Goal: Information Seeking & Learning: Learn about a topic

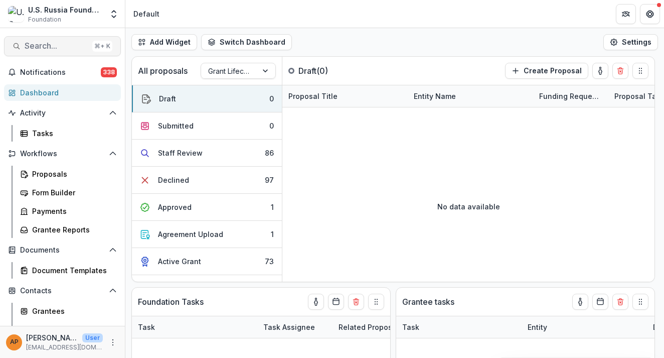
click at [64, 41] on span "Search..." at bounding box center [57, 46] width 64 height 10
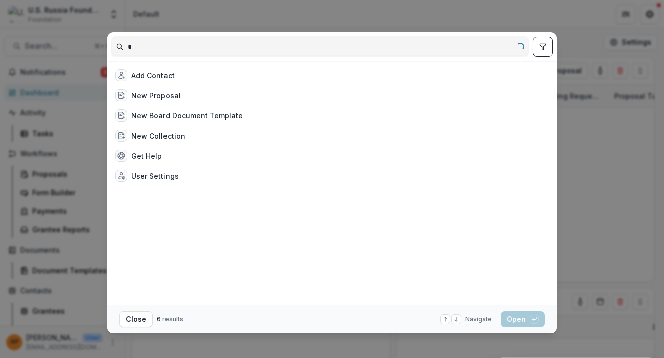
type input "*"
click at [60, 51] on div "* Loading... Add Contact New Proposal New Board Document Template New Collectio…" at bounding box center [332, 179] width 664 height 358
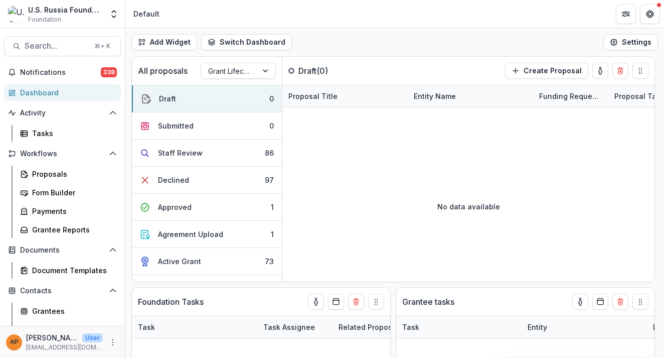
click at [62, 49] on div "* Loading... Add Contact New Proposal New Board Document Template New Collectio…" at bounding box center [332, 179] width 664 height 358
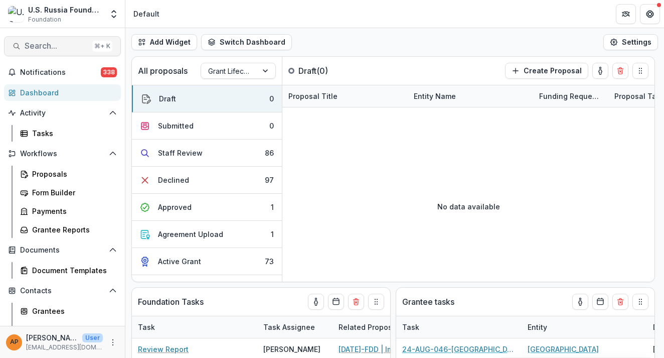
click at [41, 47] on span "Search..." at bounding box center [57, 46] width 64 height 10
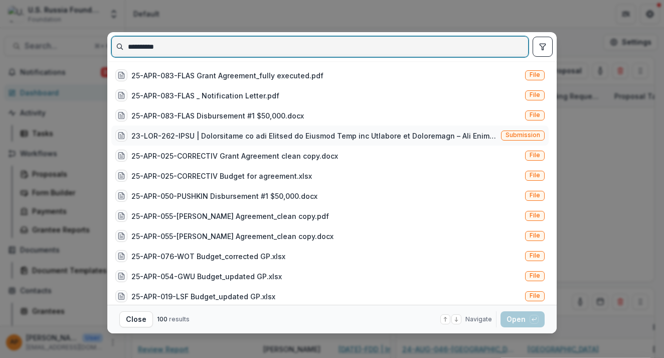
type input "**********"
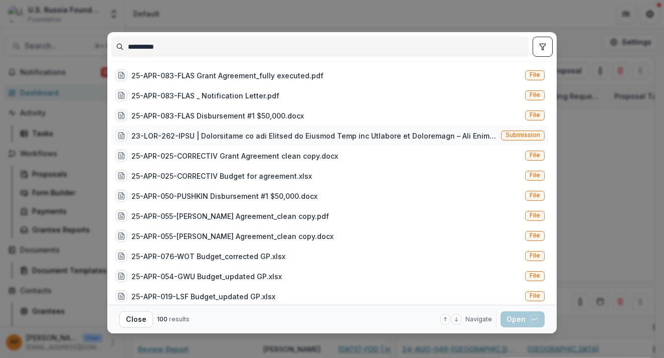
click at [360, 136] on div at bounding box center [314, 135] width 366 height 11
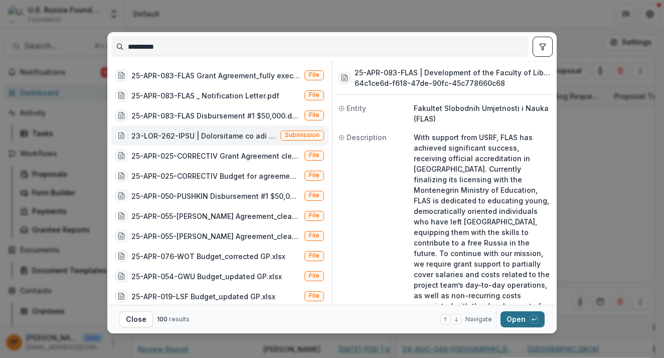
click at [518, 317] on button "Open with enter key" at bounding box center [523, 319] width 44 height 16
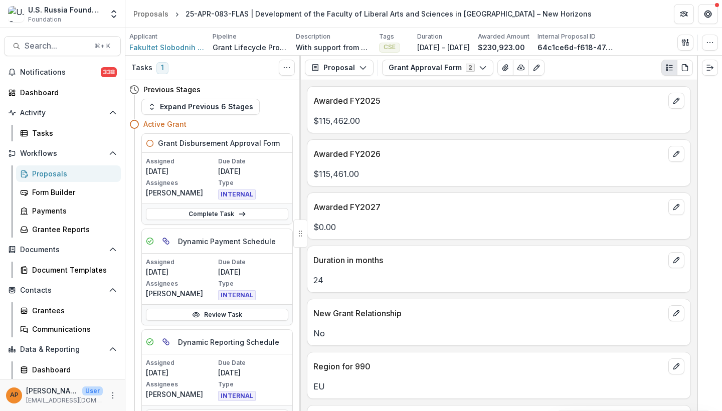
scroll to position [9, 0]
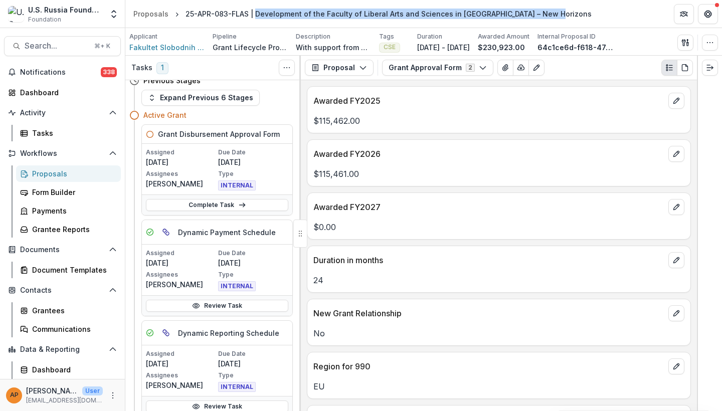
drag, startPoint x: 252, startPoint y: 16, endPoint x: 546, endPoint y: 18, distance: 293.4
click at [546, 18] on div "25-APR-083-FLAS | Development of the Faculty of Liberal Arts and Sciences in [G…" at bounding box center [389, 14] width 406 height 11
copy div "Development of the Faculty of Liberal Arts and Sciences in [GEOGRAPHIC_DATA] – …"
click at [59, 51] on button "Search... ⌘ + K" at bounding box center [62, 46] width 117 height 20
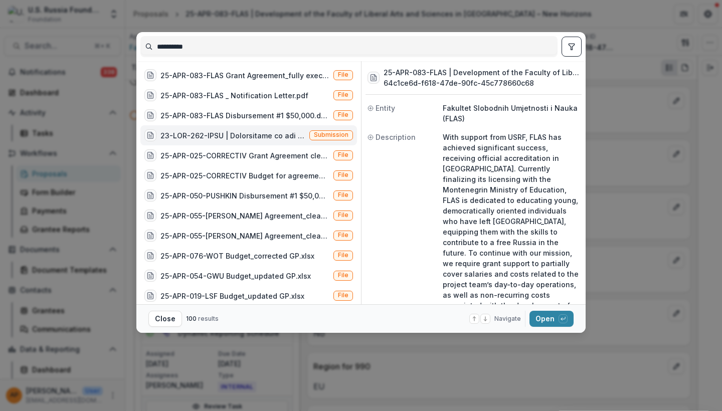
click at [178, 40] on input "**********" at bounding box center [349, 47] width 416 height 16
click at [179, 40] on input "**********" at bounding box center [349, 47] width 416 height 16
click at [179, 43] on input "**********" at bounding box center [349, 47] width 416 height 16
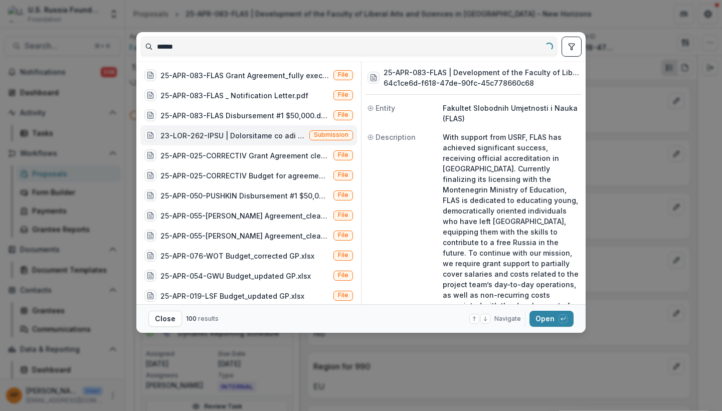
type input "*******"
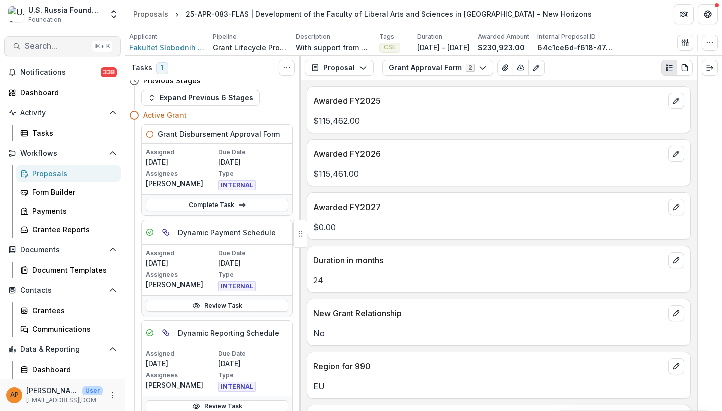
click at [62, 45] on span "Search..." at bounding box center [57, 46] width 64 height 10
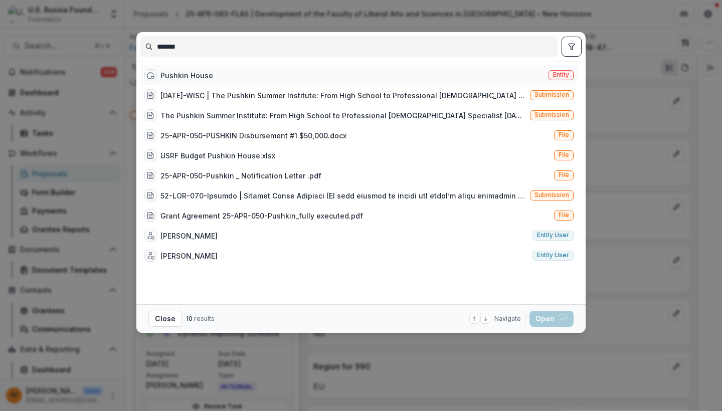
click at [266, 78] on div "Pushkin House Entity" at bounding box center [358, 75] width 437 height 20
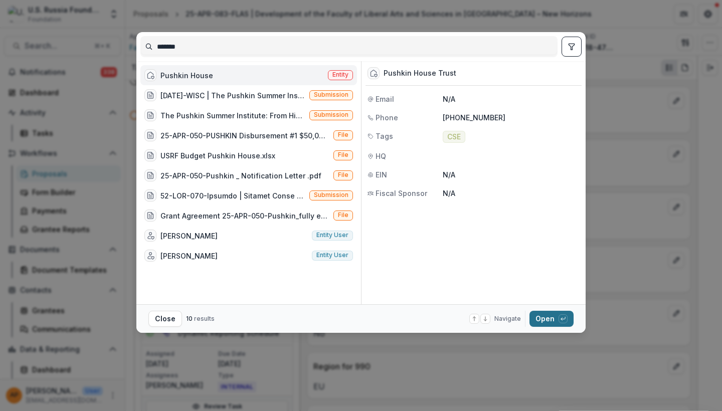
click at [545, 316] on button "Open with enter key" at bounding box center [552, 319] width 44 height 16
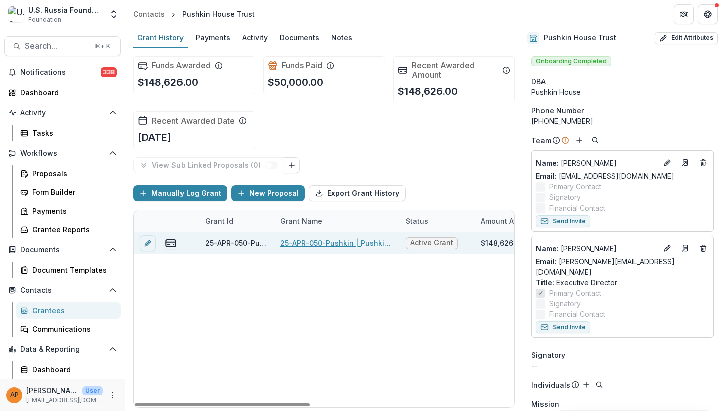
click at [361, 243] on link "25-APR-050-Pushkin | Pushkin House Bookshop" at bounding box center [336, 243] width 113 height 11
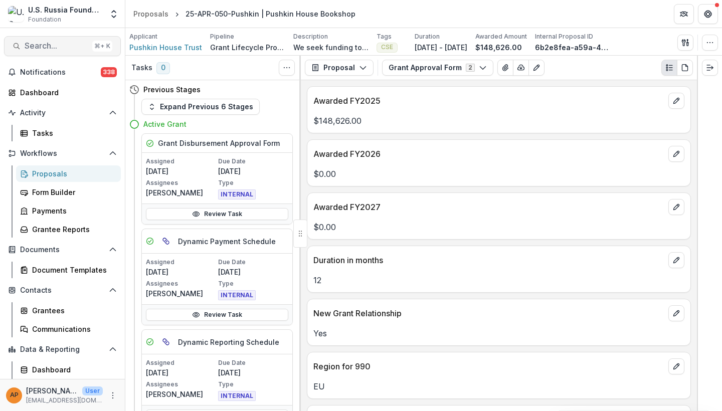
click at [68, 47] on span "Search..." at bounding box center [57, 46] width 64 height 10
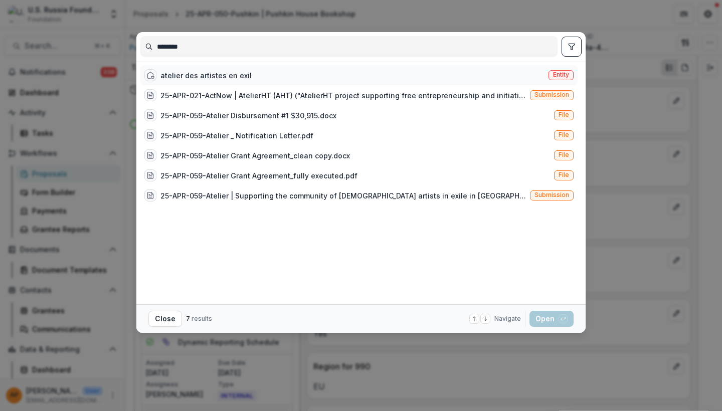
type input "********"
click at [209, 76] on div "atelier des artistes en exil" at bounding box center [206, 75] width 91 height 11
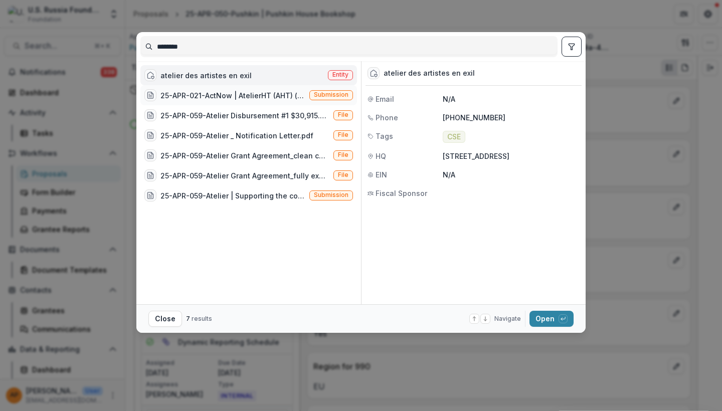
click at [246, 96] on div "25-APR-021-ActNow | AtelierHT (AHT) ("AtelierHT project supporting free entrepr…" at bounding box center [233, 95] width 145 height 11
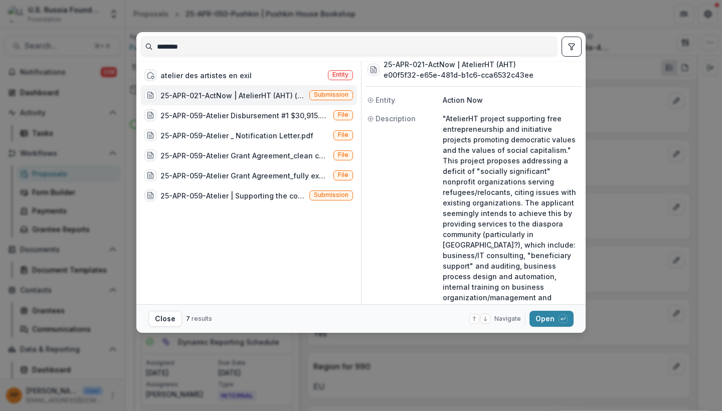
scroll to position [9, 0]
click at [271, 188] on div "25-APR-059-Atelier | Supporting the community of [DEMOGRAPHIC_DATA] artists in …" at bounding box center [248, 196] width 217 height 20
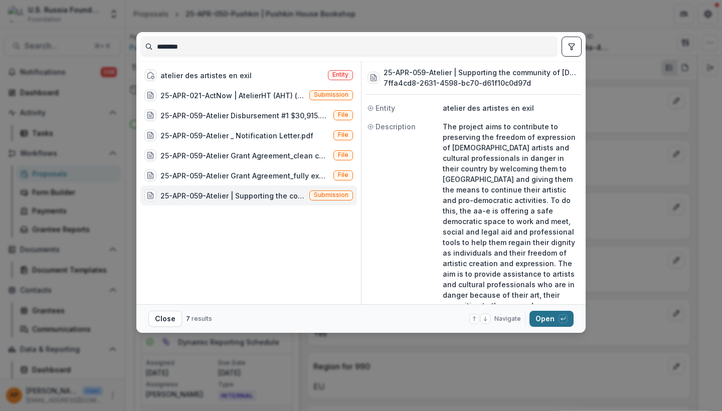
click at [547, 317] on button "Open with enter key" at bounding box center [552, 319] width 44 height 16
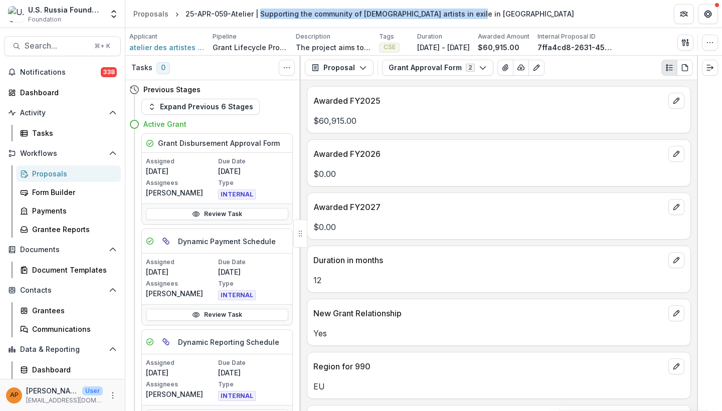
drag, startPoint x: 465, startPoint y: 15, endPoint x: 257, endPoint y: 14, distance: 208.7
click at [257, 14] on div "25-APR-059-Atelier | Supporting the community of [DEMOGRAPHIC_DATA] artists in …" at bounding box center [380, 14] width 397 height 15
copy div "Supporting the community of [DEMOGRAPHIC_DATA] artists in exile in [GEOGRAPHIC_…"
click at [70, 48] on span "Search..." at bounding box center [57, 46] width 64 height 10
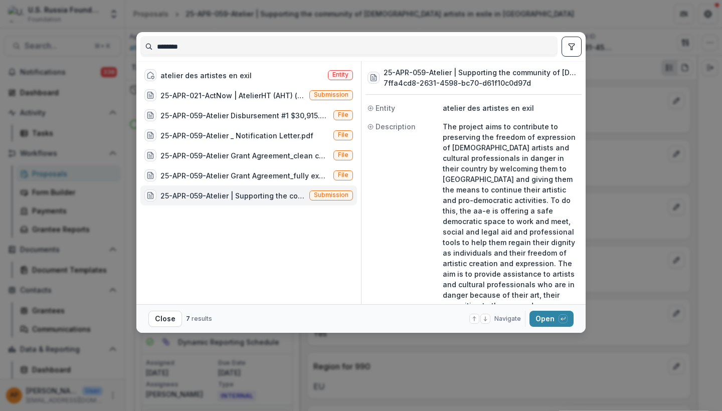
click at [159, 46] on input "********" at bounding box center [349, 47] width 416 height 16
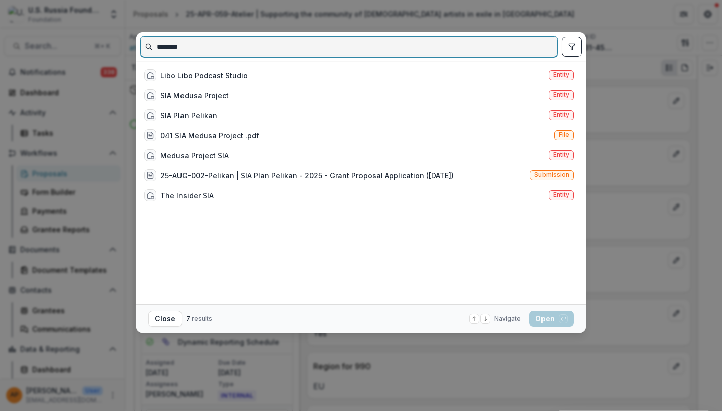
click at [204, 48] on input "********" at bounding box center [349, 47] width 416 height 16
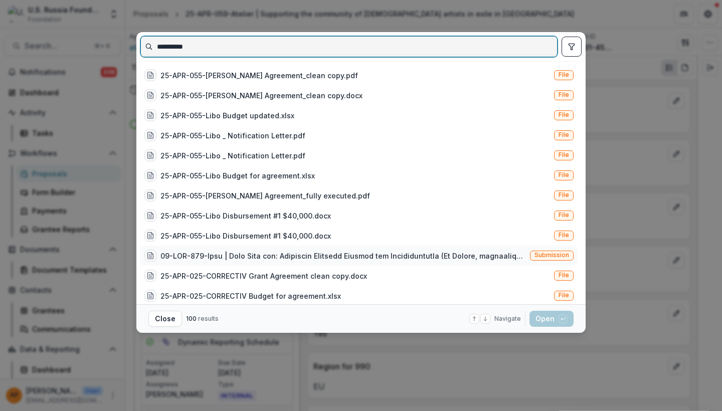
type input "**********"
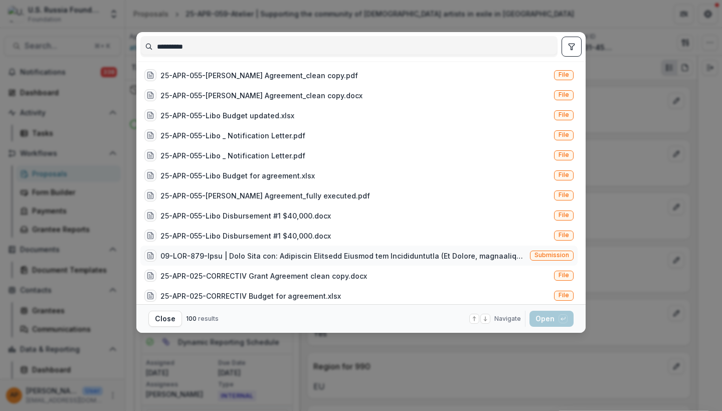
click at [302, 257] on div at bounding box center [344, 256] width 366 height 11
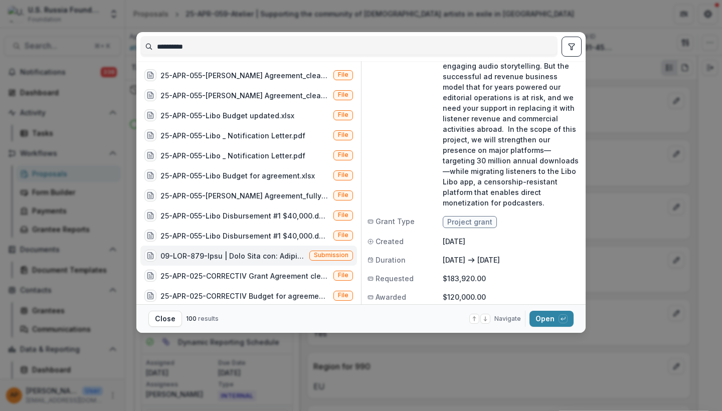
scroll to position [208, 0]
click at [551, 322] on button "Open with enter key" at bounding box center [552, 319] width 44 height 16
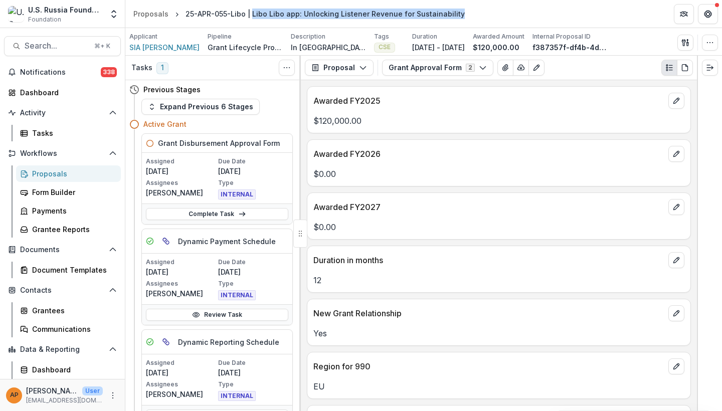
drag, startPoint x: 249, startPoint y: 15, endPoint x: 453, endPoint y: 17, distance: 204.2
click at [452, 17] on div "25-APR-055-Libo | Libo Libo app: Unlocking Listener Revenue for Sustainability" at bounding box center [325, 14] width 287 height 15
copy div "Libo Libo app: Unlocking Listener Revenue for Sustainability"
click at [60, 44] on span "Search..." at bounding box center [57, 46] width 64 height 10
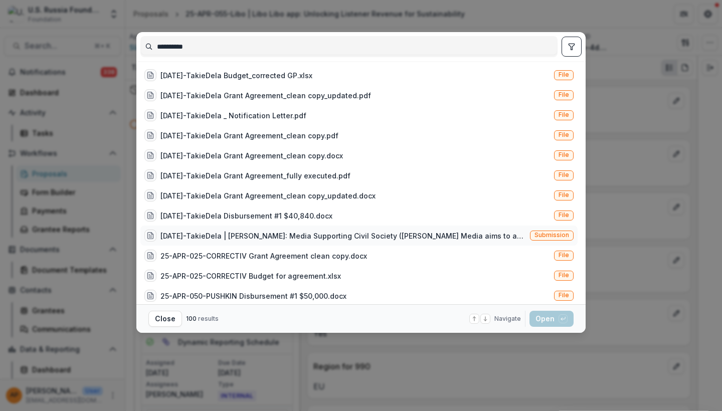
type input "**********"
click at [328, 231] on div "[DATE]-TakieDela | [PERSON_NAME]: Media Supporting Civil Society ([PERSON_NAME]…" at bounding box center [344, 236] width 366 height 11
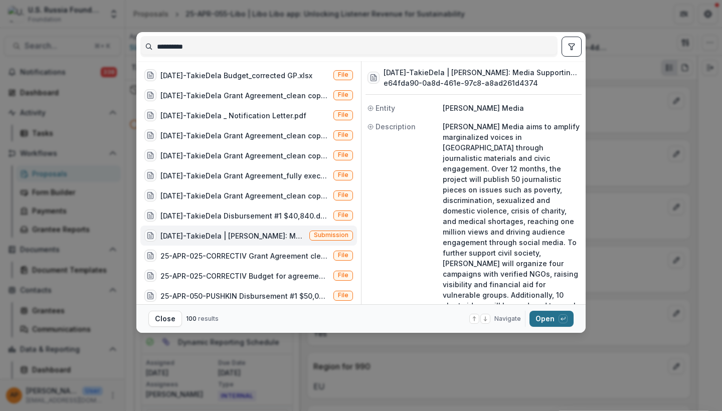
click at [560, 314] on button "Open with enter key" at bounding box center [552, 319] width 44 height 16
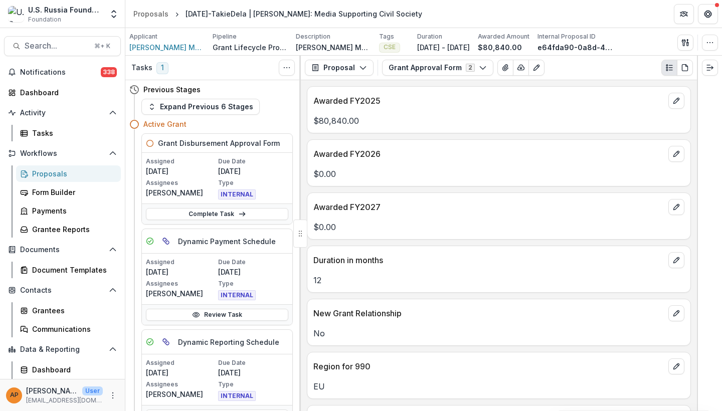
drag, startPoint x: 407, startPoint y: 13, endPoint x: 265, endPoint y: 15, distance: 141.5
click at [265, 15] on div "[DATE]-TakieDela | [PERSON_NAME]: Media Supporting Civil Society" at bounding box center [304, 14] width 237 height 11
click at [66, 45] on span "Search..." at bounding box center [57, 46] width 64 height 10
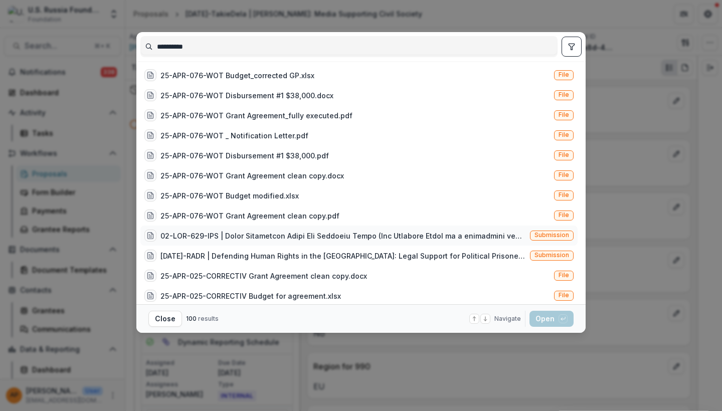
type input "**********"
click at [269, 239] on div at bounding box center [344, 236] width 366 height 11
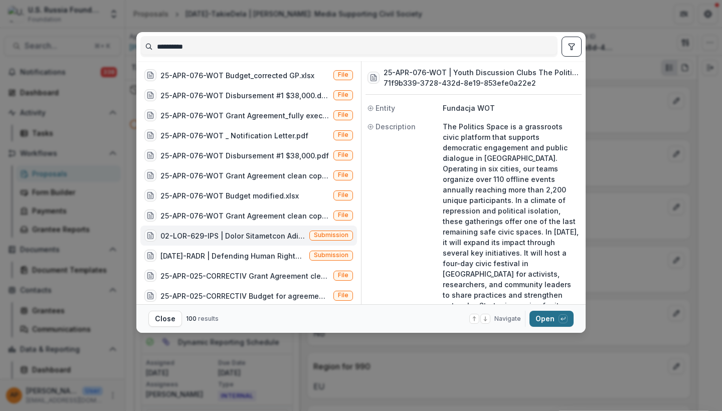
click at [557, 318] on button "Open with enter key" at bounding box center [552, 319] width 44 height 16
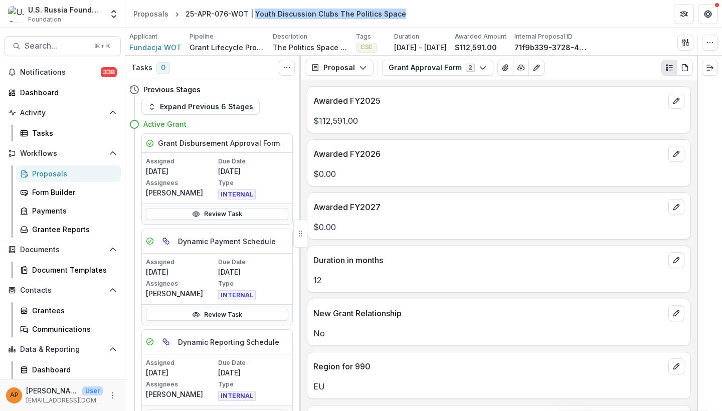
drag, startPoint x: 253, startPoint y: 14, endPoint x: 399, endPoint y: 16, distance: 146.5
click at [399, 16] on header "Proposals 25-APR-076-WOT | Youth Discussion Clubs The Politics Space" at bounding box center [423, 14] width 597 height 28
drag, startPoint x: 397, startPoint y: 14, endPoint x: 250, endPoint y: 14, distance: 147.0
click at [250, 14] on div "25-APR-076-WOT | Youth Discussion Clubs The Politics Space" at bounding box center [296, 14] width 229 height 15
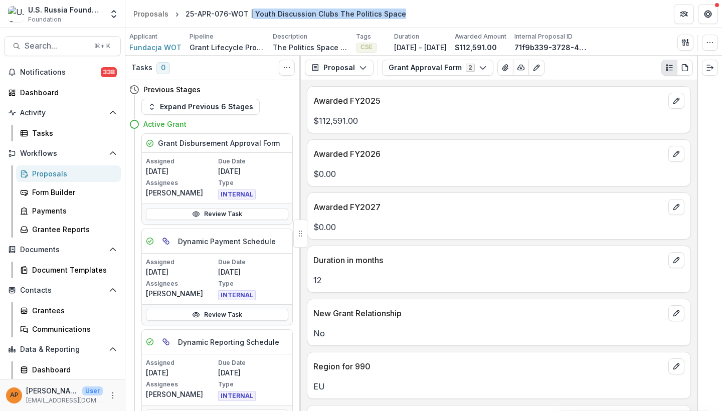
copy div "Youth Discussion Clubs The Politics Space"
click at [69, 46] on span "Search..." at bounding box center [57, 46] width 64 height 10
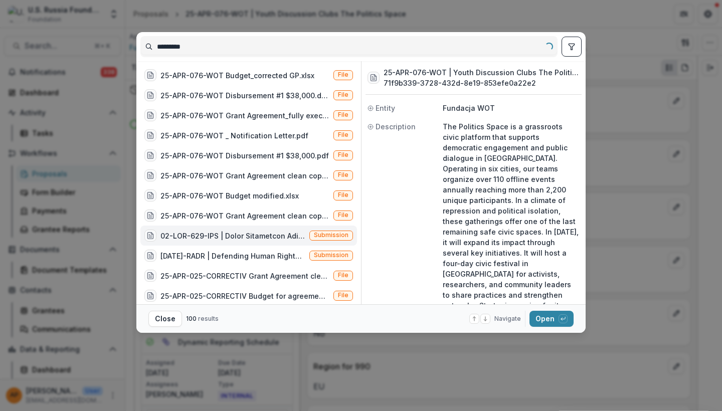
type input "**********"
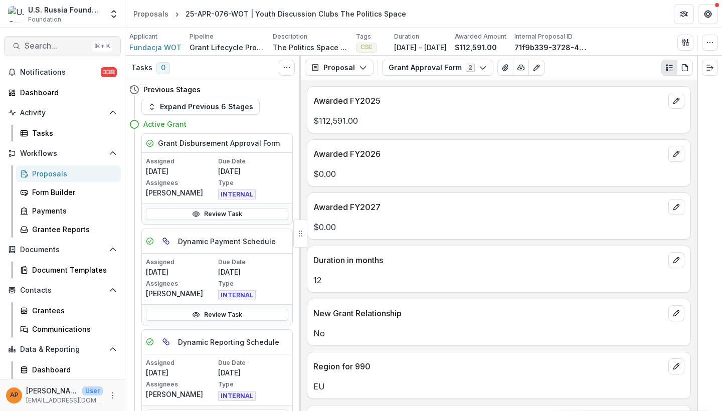
click at [87, 44] on button "Search... ⌘ + K" at bounding box center [62, 46] width 117 height 20
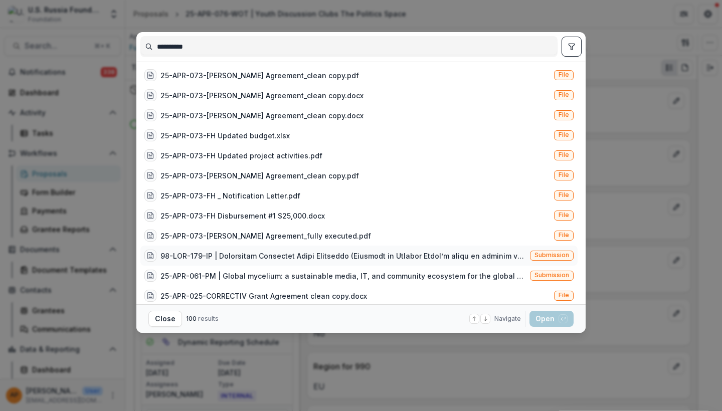
click at [394, 259] on div at bounding box center [344, 256] width 366 height 11
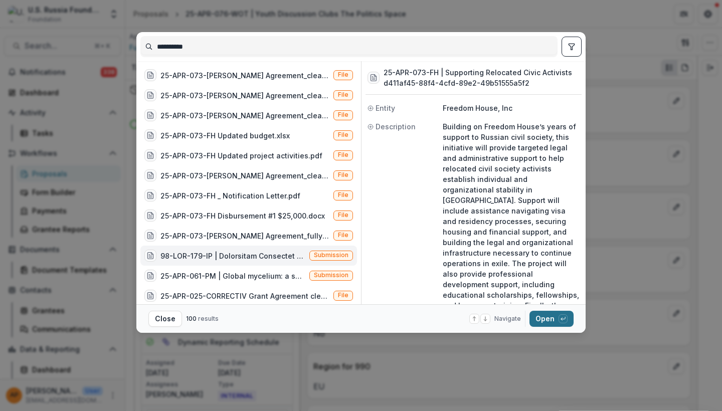
click at [552, 326] on button "Open with enter key" at bounding box center [552, 319] width 44 height 16
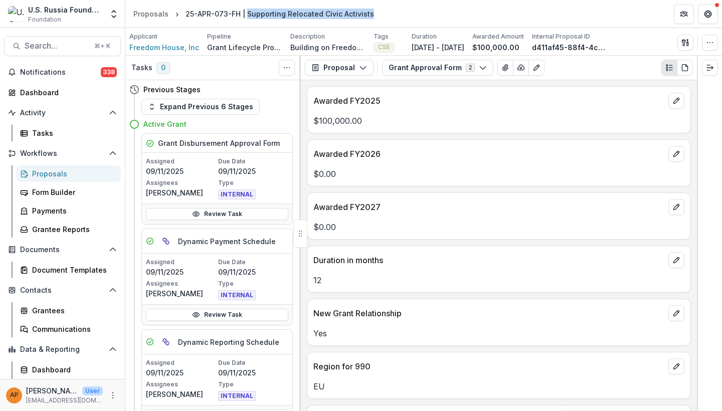
drag, startPoint x: 245, startPoint y: 14, endPoint x: 362, endPoint y: 17, distance: 116.9
click at [362, 18] on div "25-APR-073-FH | Supporting Relocated Civic Activists" at bounding box center [280, 14] width 189 height 11
copy div "Supporting Relocated Civic Activists"
click at [54, 54] on button "Search... ⌘ + K" at bounding box center [62, 46] width 117 height 20
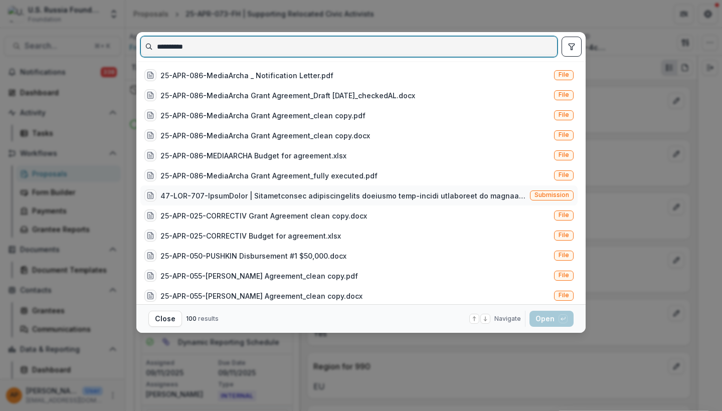
type input "**********"
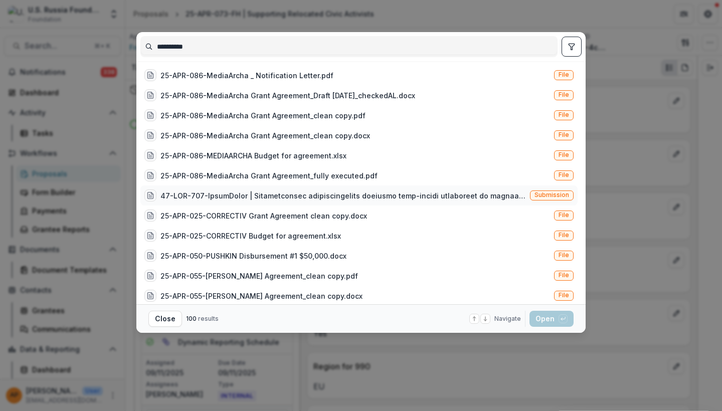
click at [405, 193] on div at bounding box center [344, 196] width 366 height 11
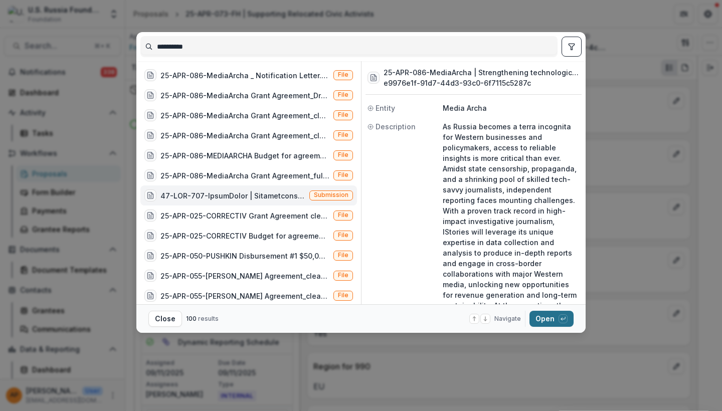
click at [541, 323] on button "Open with enter key" at bounding box center [552, 319] width 44 height 16
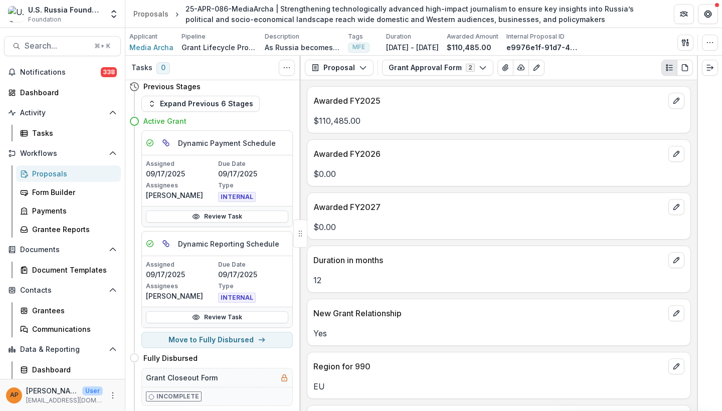
scroll to position [4, 0]
click at [54, 45] on span "Search..." at bounding box center [57, 46] width 64 height 10
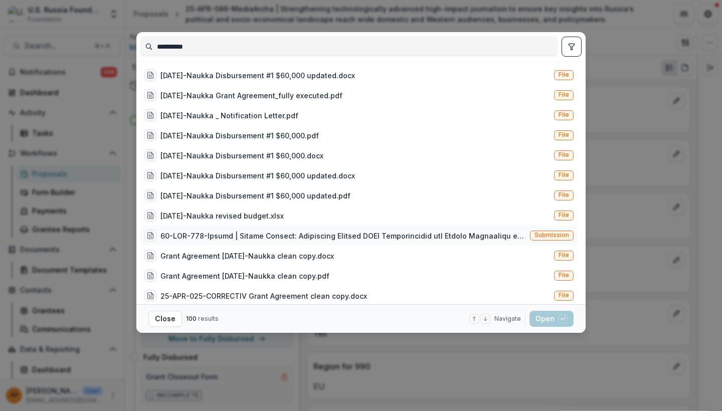
type input "**********"
click at [428, 237] on div at bounding box center [344, 236] width 366 height 11
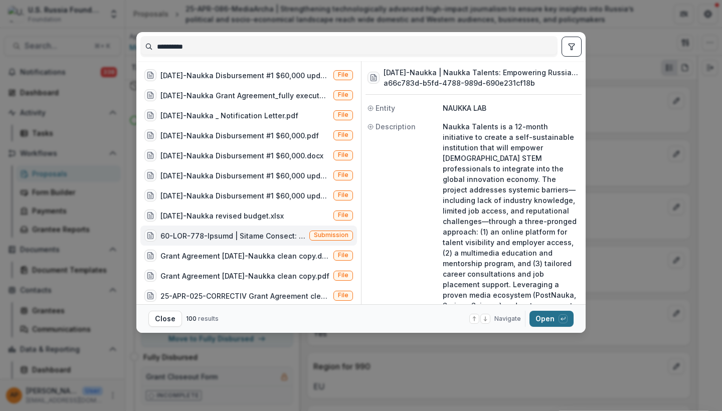
click at [539, 316] on button "Open with enter key" at bounding box center [552, 319] width 44 height 16
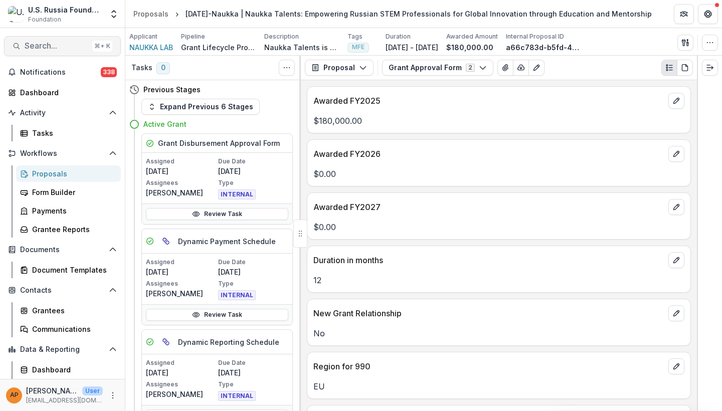
click at [79, 48] on span "Search..." at bounding box center [57, 46] width 64 height 10
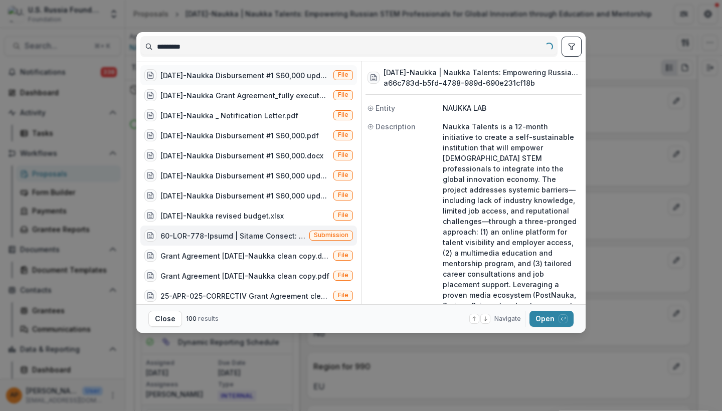
type input "**********"
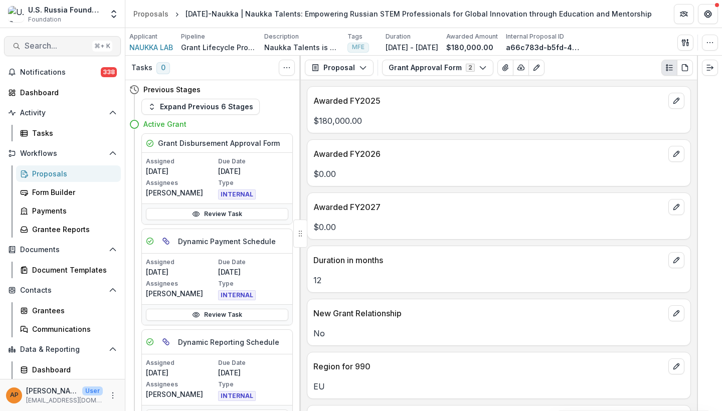
click at [66, 46] on span "Search..." at bounding box center [57, 46] width 64 height 10
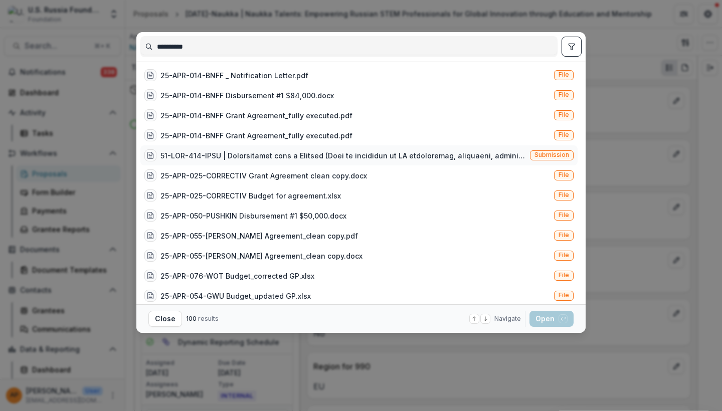
click at [375, 160] on div at bounding box center [344, 155] width 366 height 11
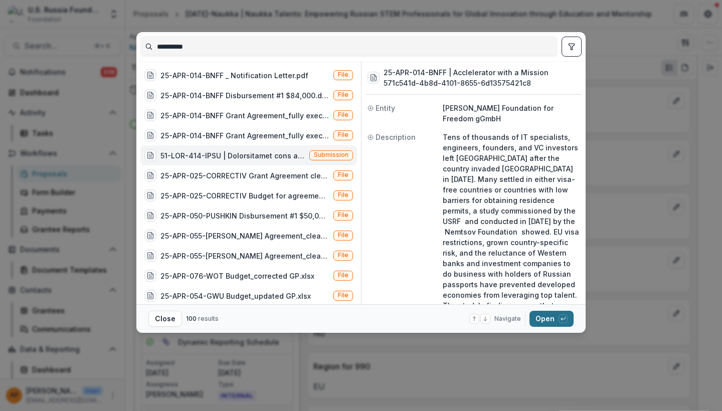
click at [546, 318] on button "Open with enter key" at bounding box center [552, 319] width 44 height 16
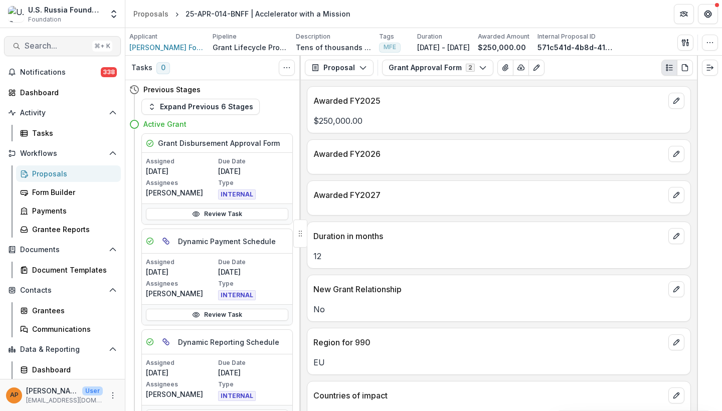
click at [62, 43] on span "Search..." at bounding box center [57, 46] width 64 height 10
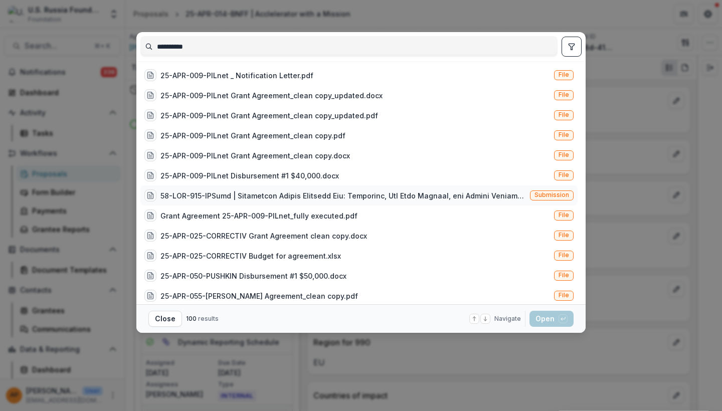
type input "**********"
click at [500, 196] on div at bounding box center [344, 196] width 366 height 11
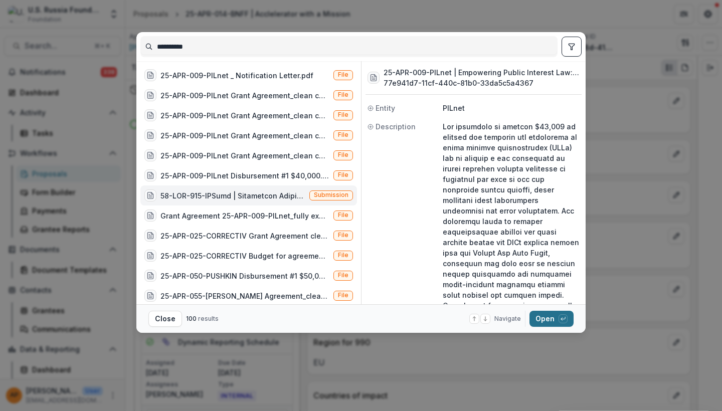
click at [553, 322] on button "Open with enter key" at bounding box center [552, 319] width 44 height 16
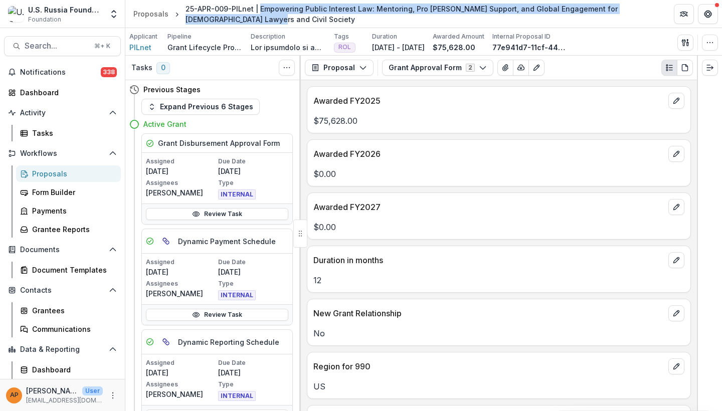
drag, startPoint x: 257, startPoint y: 7, endPoint x: 257, endPoint y: 18, distance: 11.0
click at [257, 18] on div "25-APR-009-PILnet | Empowering Public Interest Law: Mentoring, Pro [PERSON_NAME…" at bounding box center [422, 14] width 472 height 21
click at [64, 47] on span "Search..." at bounding box center [57, 46] width 64 height 10
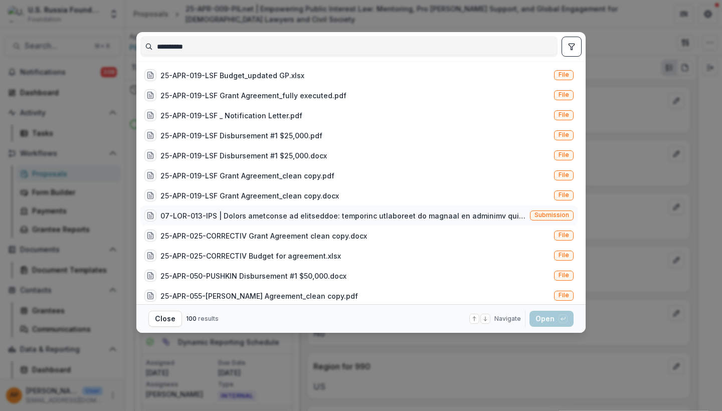
type input "**********"
click at [271, 217] on div at bounding box center [344, 216] width 366 height 11
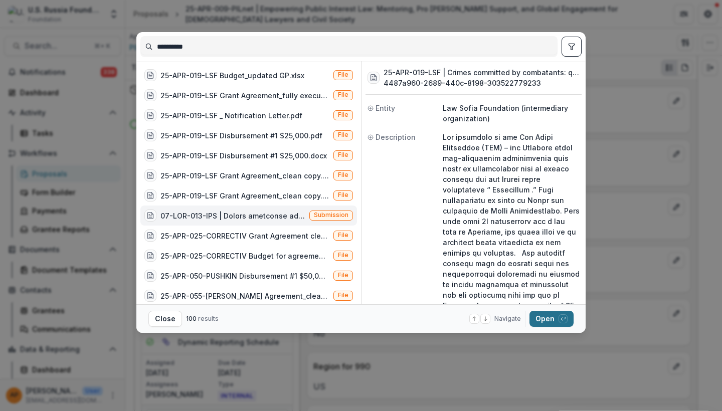
click at [556, 323] on button "Open with enter key" at bounding box center [552, 319] width 44 height 16
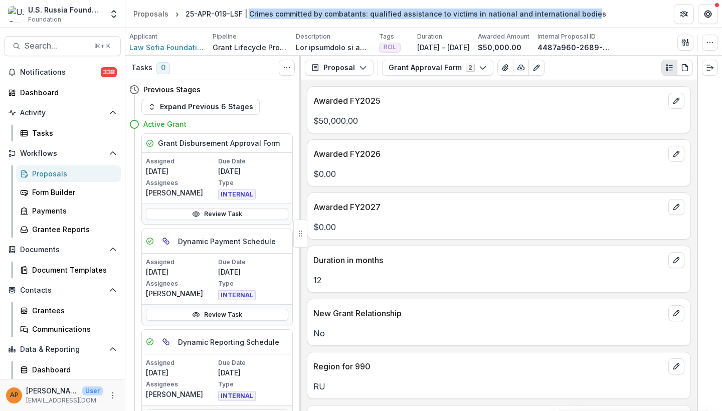
drag, startPoint x: 247, startPoint y: 13, endPoint x: 578, endPoint y: 16, distance: 331.1
click at [578, 16] on div "25-APR-019-LSF | Crimes committed by combatants: qualified assistance to victim…" at bounding box center [396, 14] width 421 height 11
click at [587, 16] on div "25-APR-019-LSF | Crimes committed by combatants: qualified assistance to victim…" at bounding box center [396, 14] width 429 height 15
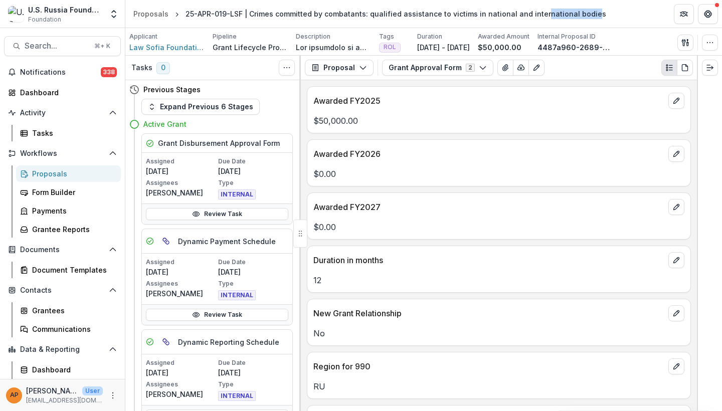
drag, startPoint x: 580, startPoint y: 12, endPoint x: 534, endPoint y: 12, distance: 46.1
click at [534, 12] on div "25-APR-019-LSF | Crimes committed by combatants: qualified assistance to victim…" at bounding box center [396, 14] width 421 height 11
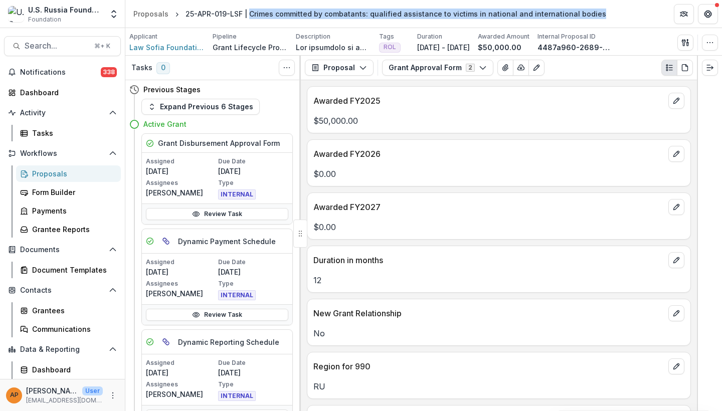
drag, startPoint x: 584, startPoint y: 14, endPoint x: 248, endPoint y: 14, distance: 336.6
click at [248, 14] on div "25-APR-019-LSF | Crimes committed by combatants: qualified assistance to victim…" at bounding box center [396, 14] width 429 height 15
copy div "Crimes committed by combatants: qualified assistance to victims in national and…"
click at [72, 43] on span "Search..." at bounding box center [57, 46] width 64 height 10
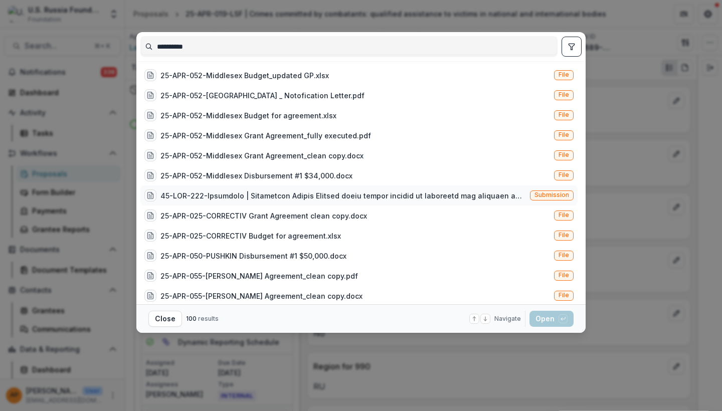
type input "**********"
click at [312, 189] on div "Submission" at bounding box center [358, 196] width 437 height 20
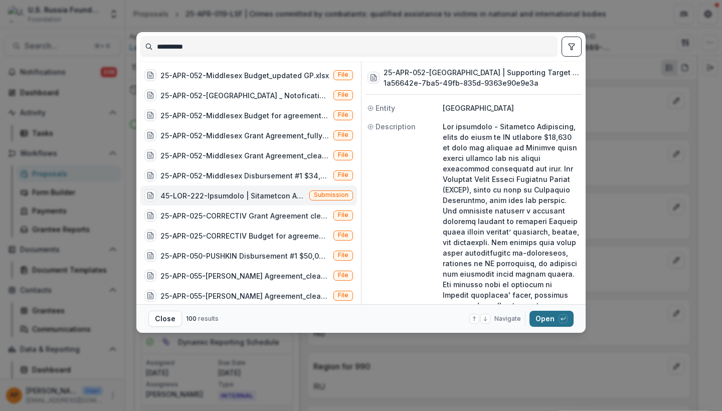
click at [554, 319] on button "Open with enter key" at bounding box center [552, 319] width 44 height 16
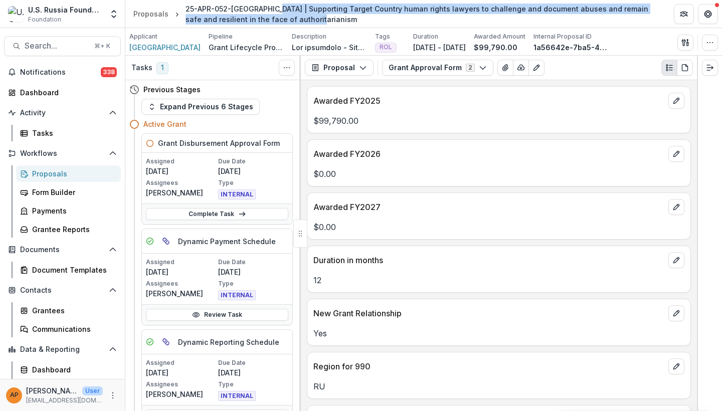
drag, startPoint x: 293, startPoint y: 16, endPoint x: 269, endPoint y: 10, distance: 24.8
click at [269, 10] on div "25-APR-052-[GEOGRAPHIC_DATA] | Supporting Target Country human rights lawyers t…" at bounding box center [422, 14] width 472 height 21
copy div "Supporting Target Country human rights lawyers to challenge and document abuses…"
click at [664, 44] on icon "button" at bounding box center [710, 43] width 8 height 8
click at [245, 13] on div "25-APR-052-[GEOGRAPHIC_DATA] | Supporting Target Country human rights lawyers t…" at bounding box center [422, 14] width 472 height 21
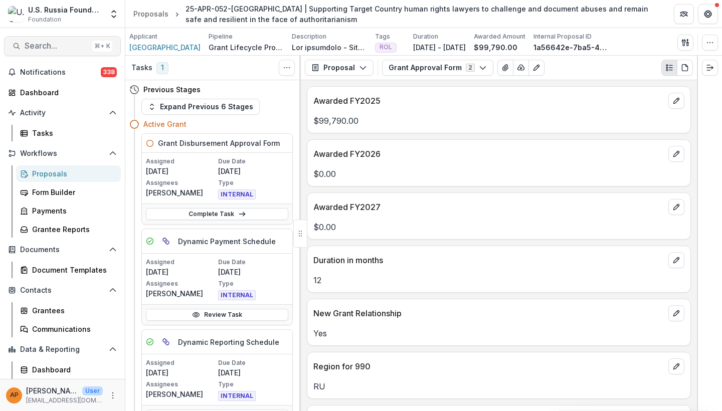
click at [69, 48] on span "Search..." at bounding box center [57, 46] width 64 height 10
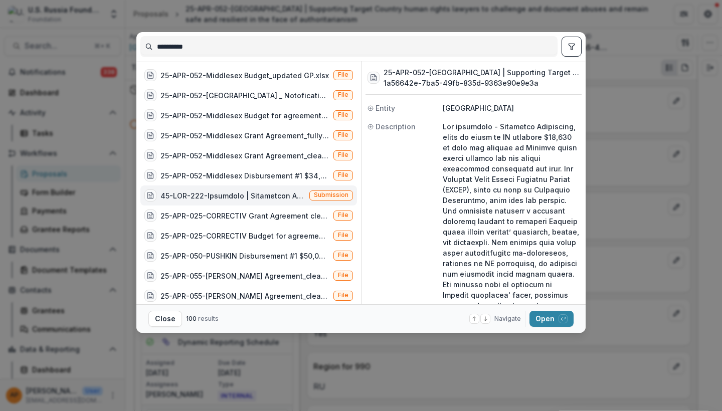
scroll to position [13, 0]
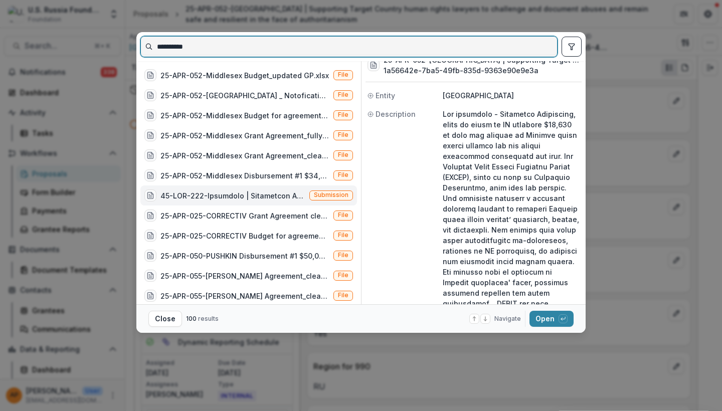
click at [213, 47] on input "**********" at bounding box center [349, 47] width 416 height 16
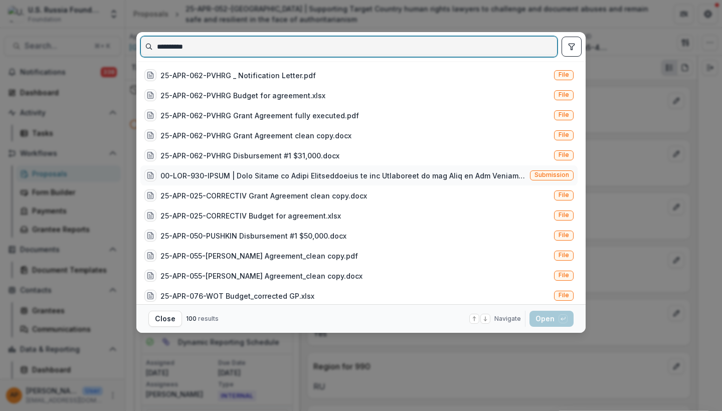
type input "**********"
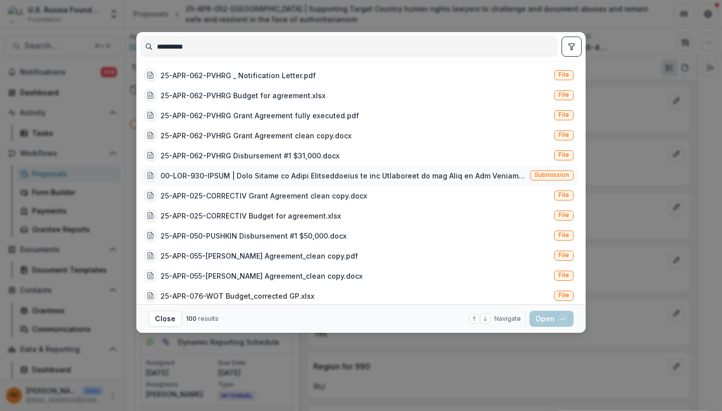
click at [428, 178] on div at bounding box center [344, 176] width 366 height 11
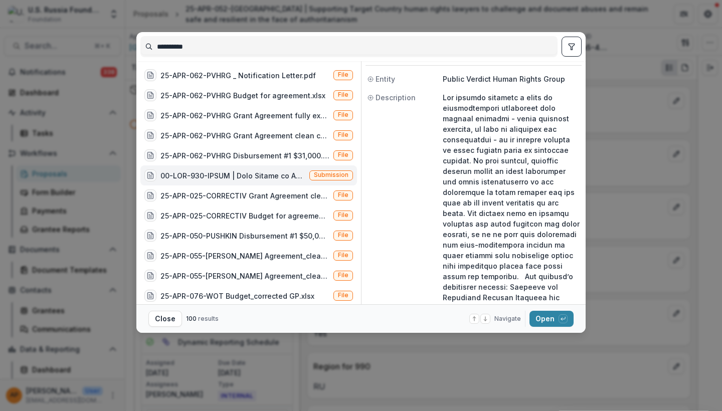
scroll to position [10, 0]
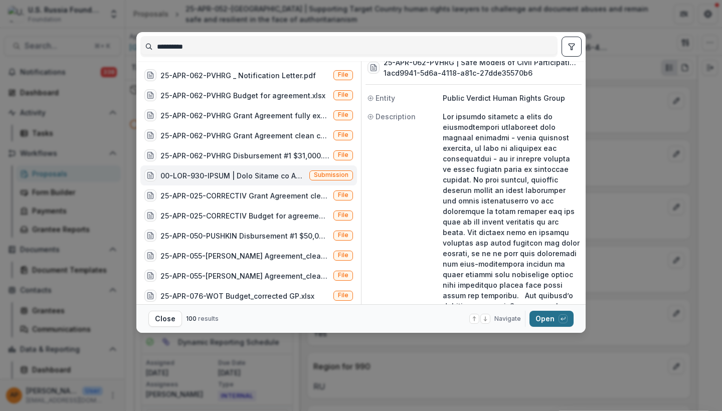
click at [557, 317] on button "Open with enter key" at bounding box center [552, 319] width 44 height 16
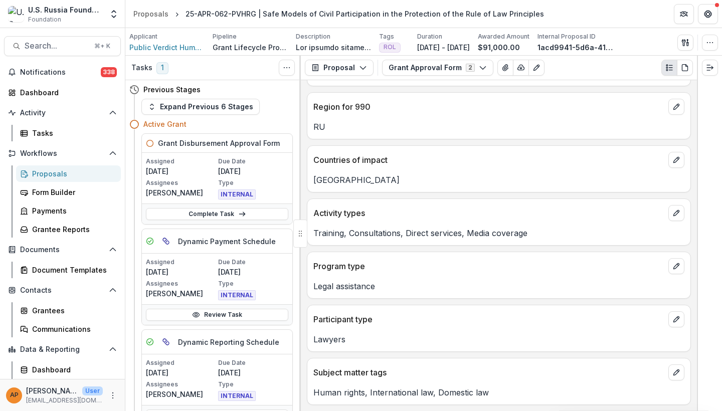
scroll to position [260, 0]
click at [664, 46] on icon "button" at bounding box center [710, 43] width 8 height 8
click at [187, 45] on span "Public Verdict Human Rights Group" at bounding box center [166, 47] width 75 height 11
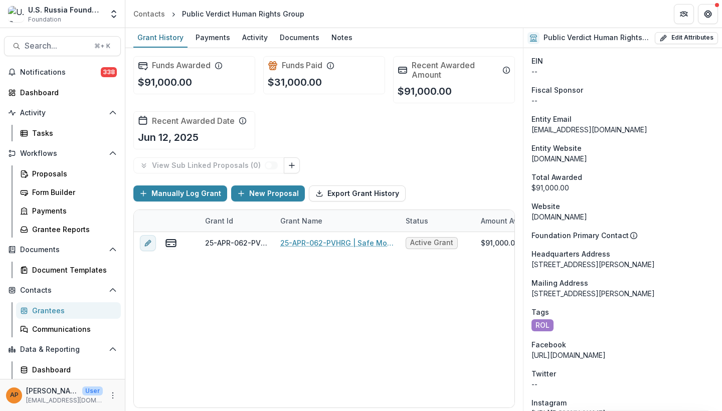
scroll to position [506, 0]
click at [63, 40] on button "Search... ⌘ + K" at bounding box center [62, 46] width 117 height 20
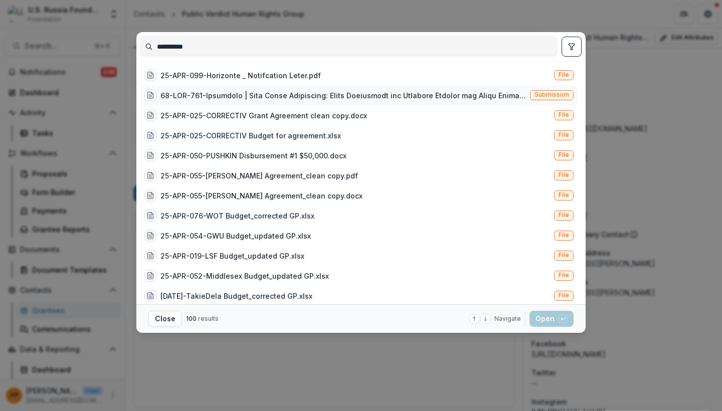
type input "**********"
click at [322, 98] on div at bounding box center [344, 95] width 366 height 11
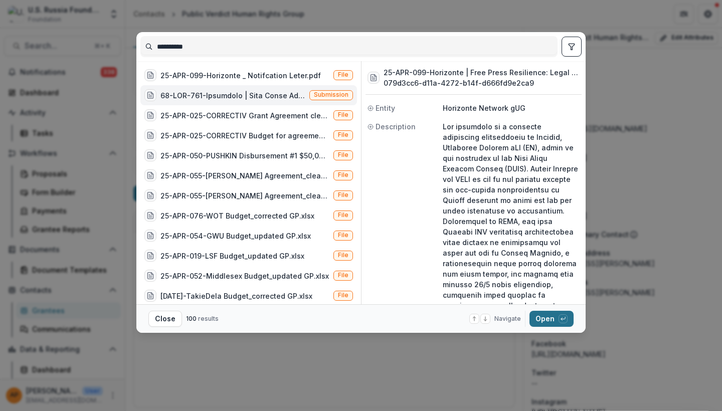
click at [563, 321] on icon "button" at bounding box center [563, 319] width 6 height 6
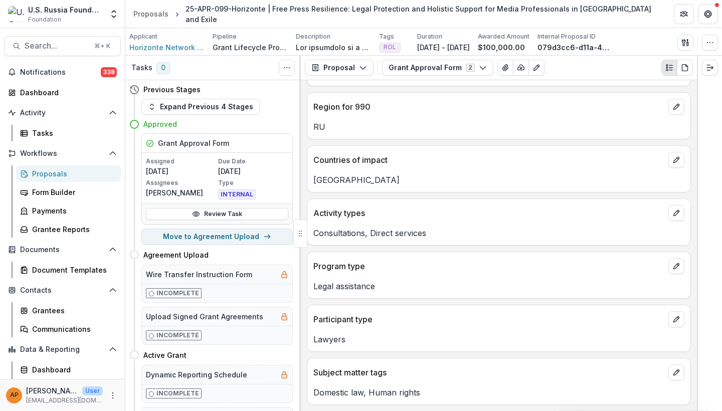
scroll to position [260, 0]
click at [664, 47] on button "button" at bounding box center [710, 43] width 16 height 16
click at [664, 45] on icon "button" at bounding box center [710, 43] width 8 height 8
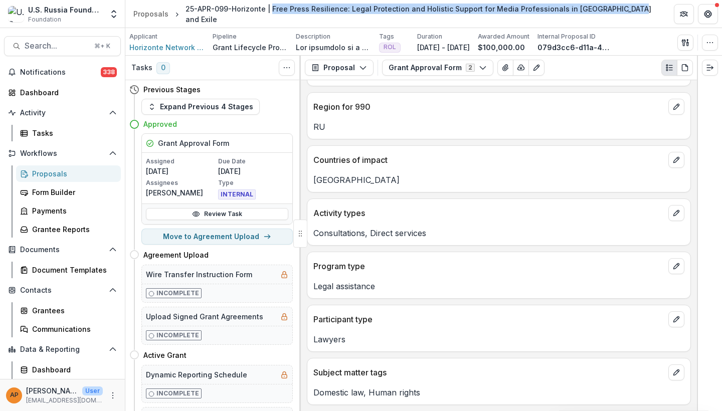
drag, startPoint x: 269, startPoint y: 15, endPoint x: 618, endPoint y: 9, distance: 349.1
click at [618, 9] on header "Proposals 25-APR-099-Horizonte | Free Press Resilience: Legal Protection and Ho…" at bounding box center [423, 14] width 597 height 28
copy div "Free Press Resilience: Legal Protection and Holistic Support for Media Professi…"
click at [57, 46] on span "Search..." at bounding box center [57, 46] width 64 height 10
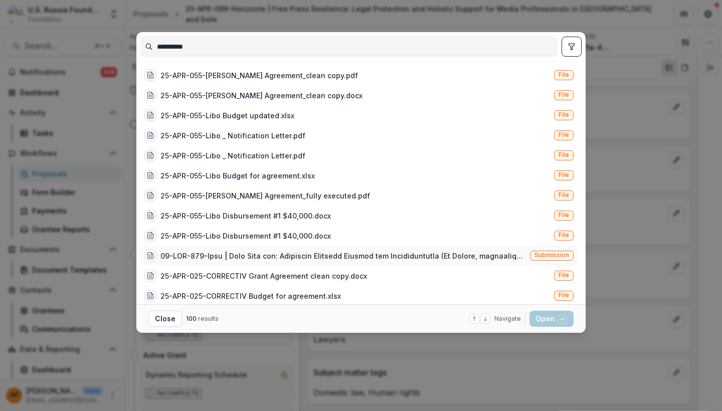
type input "**********"
click at [320, 252] on div at bounding box center [344, 256] width 366 height 11
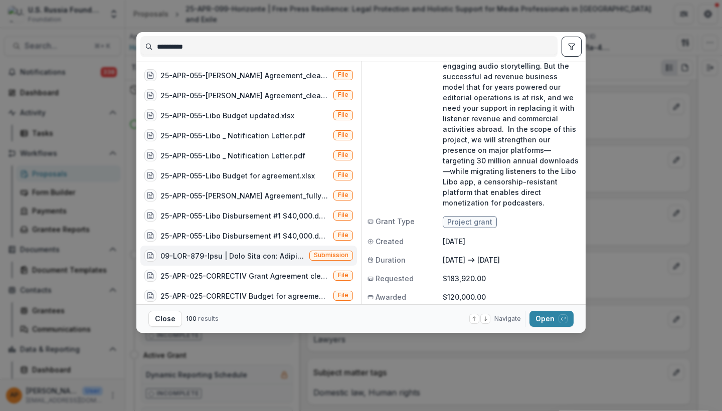
scroll to position [208, 0]
click at [540, 316] on button "Open with enter key" at bounding box center [552, 319] width 44 height 16
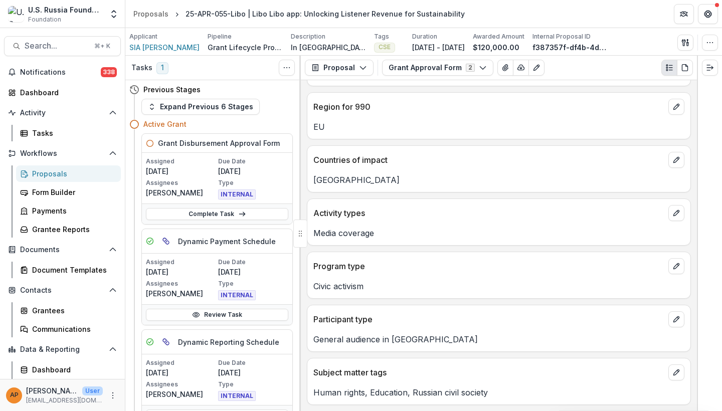
scroll to position [259, 0]
click at [418, 67] on button "Grant Approval Form 2" at bounding box center [437, 68] width 111 height 16
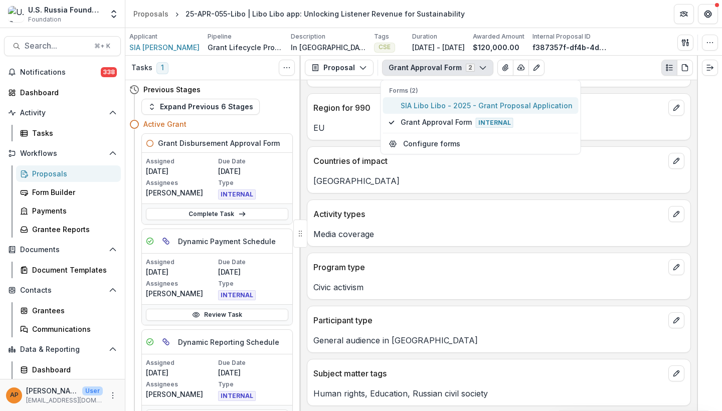
click at [426, 104] on span "SIA Libo Libo - 2025 - Grant Proposal Application" at bounding box center [487, 105] width 172 height 11
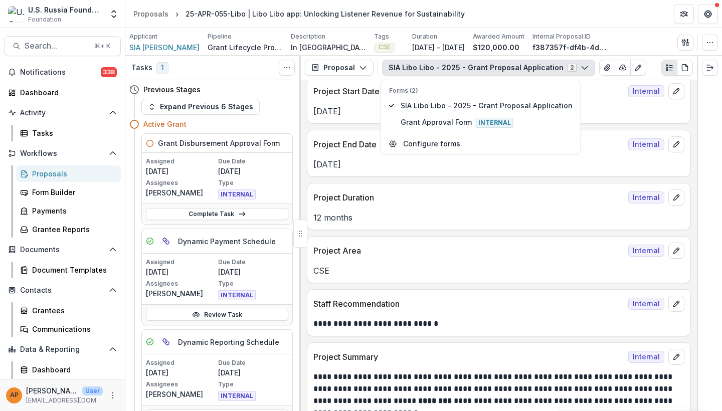
scroll to position [417, 0]
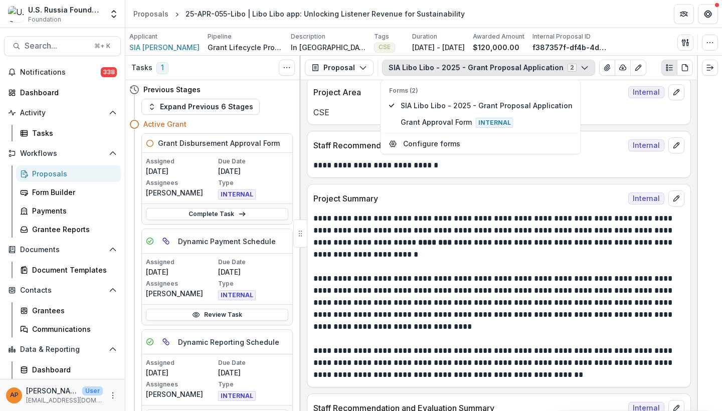
click at [434, 223] on p "**********" at bounding box center [497, 237] width 368 height 48
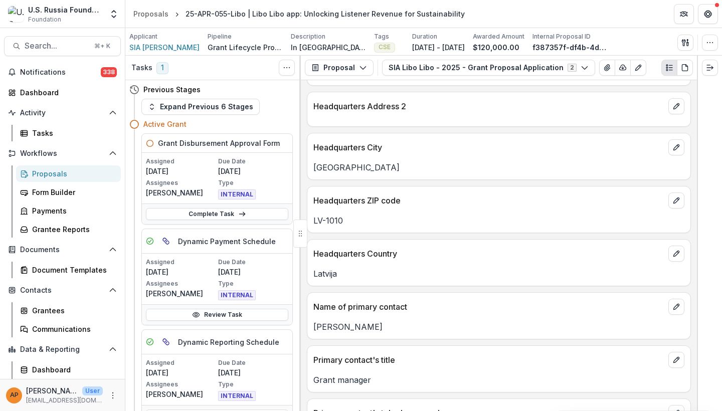
scroll to position [3580, 0]
click at [67, 43] on span "Search..." at bounding box center [57, 46] width 64 height 10
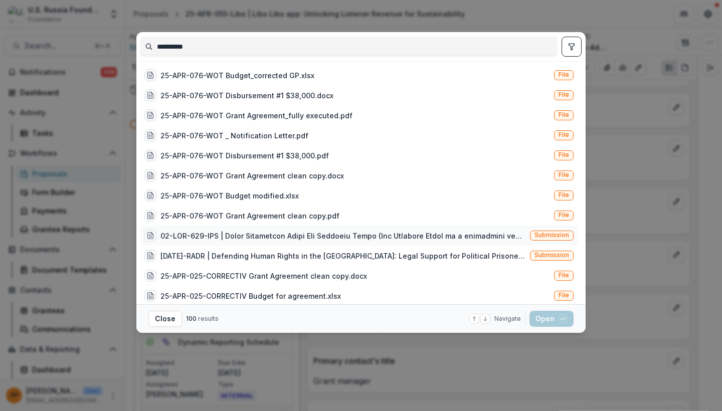
type input "**********"
click at [306, 234] on div at bounding box center [344, 236] width 366 height 11
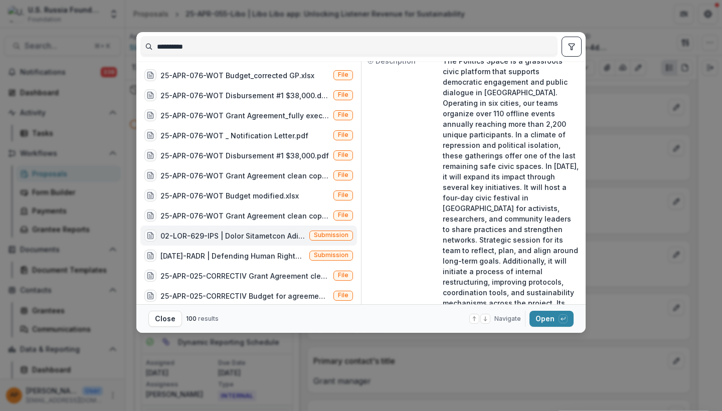
scroll to position [0, 0]
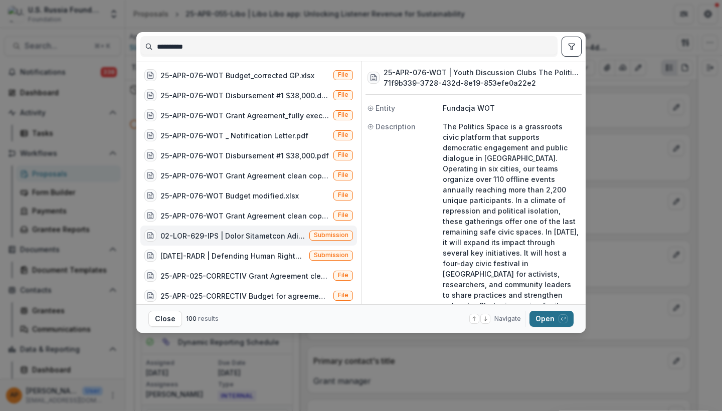
click at [538, 317] on button "Open with enter key" at bounding box center [552, 319] width 44 height 16
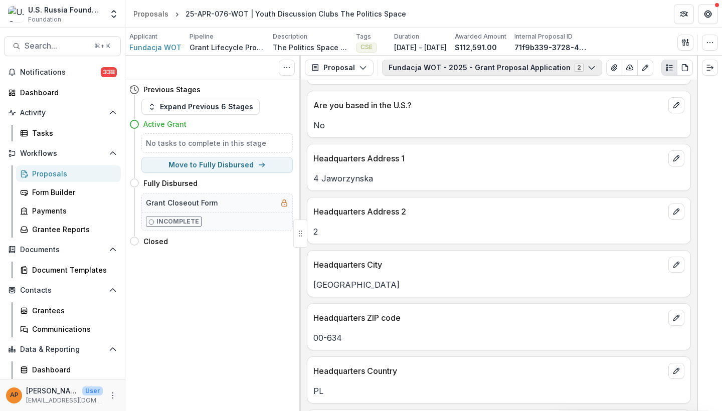
click at [412, 70] on button "Fundacja WOT - 2025 - Grant Proposal Application 2" at bounding box center [492, 68] width 220 height 16
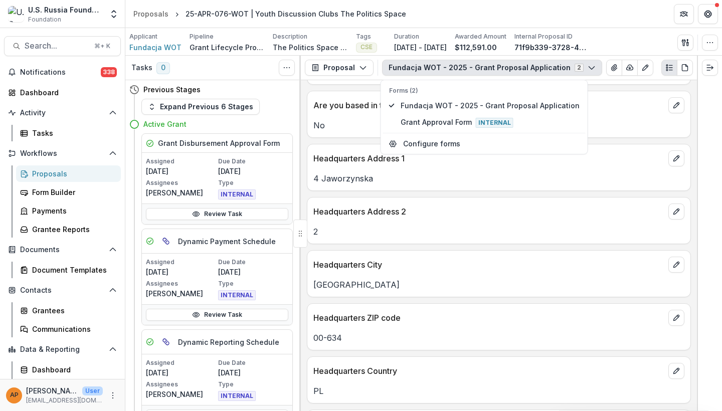
click at [396, 239] on div "Headquarters Address 2 2" at bounding box center [499, 220] width 384 height 47
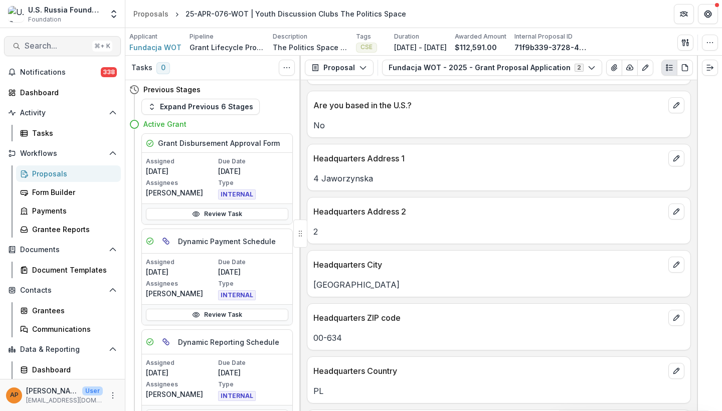
click at [77, 45] on span "Search..." at bounding box center [57, 46] width 64 height 10
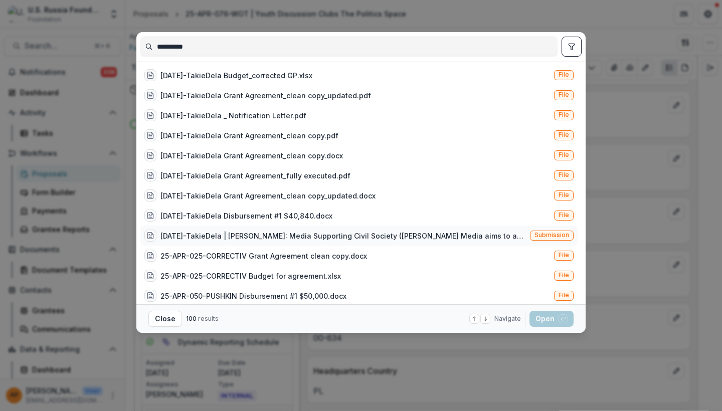
type input "**********"
click at [384, 232] on div "[DATE]-TakieDela | [PERSON_NAME]: Media Supporting Civil Society ([PERSON_NAME]…" at bounding box center [344, 236] width 366 height 11
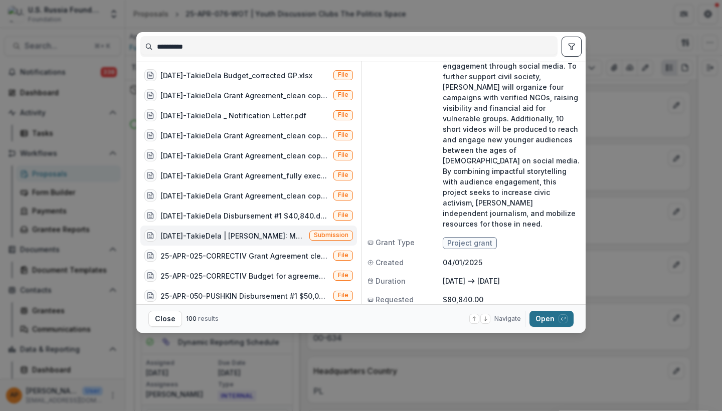
scroll to position [186, 0]
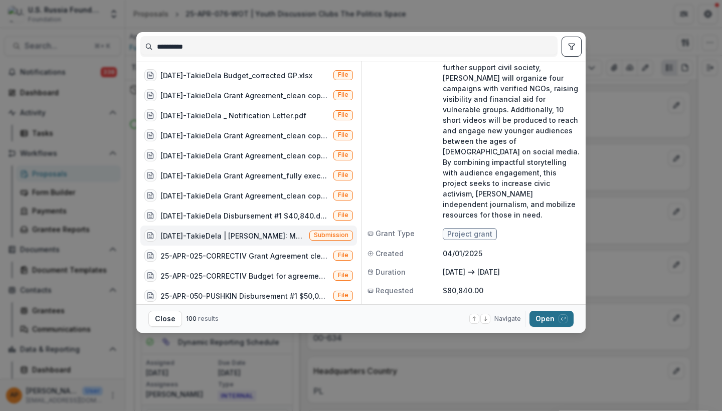
click at [552, 323] on button "Open with enter key" at bounding box center [552, 319] width 44 height 16
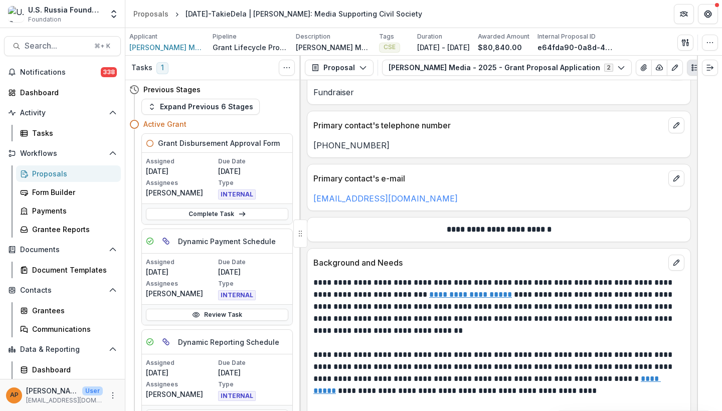
scroll to position [3356, 0]
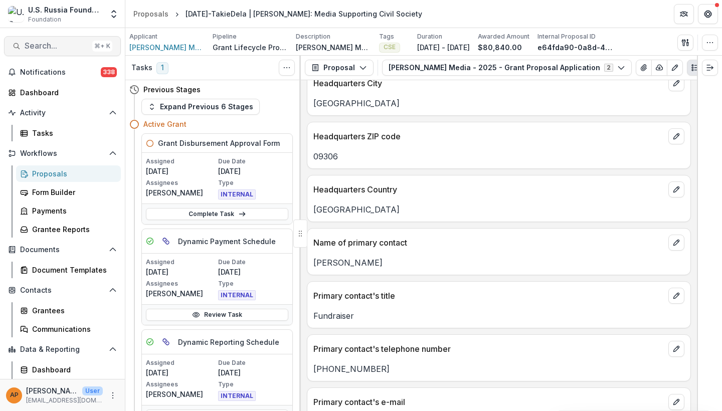
click at [74, 46] on span "Search..." at bounding box center [57, 46] width 64 height 10
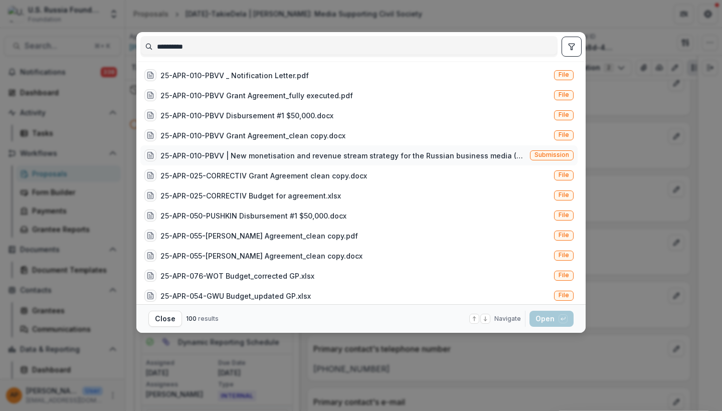
type input "**********"
click at [349, 161] on div "25-APR-010-PBVV | New monetisation and revenue stream strategy for the Russian …" at bounding box center [344, 155] width 366 height 11
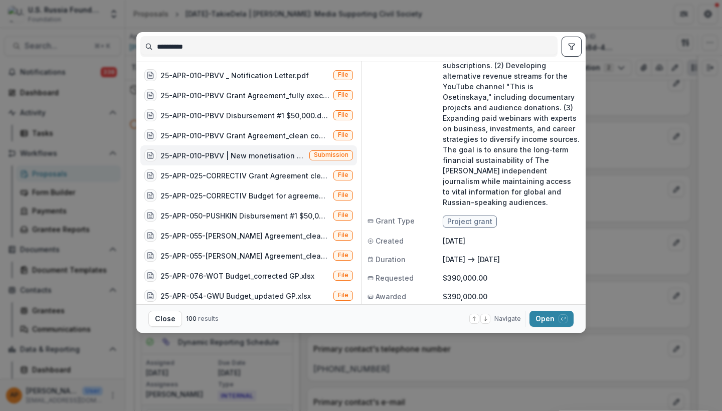
scroll to position [187, 0]
click at [541, 316] on button "Open with enter key" at bounding box center [552, 319] width 44 height 16
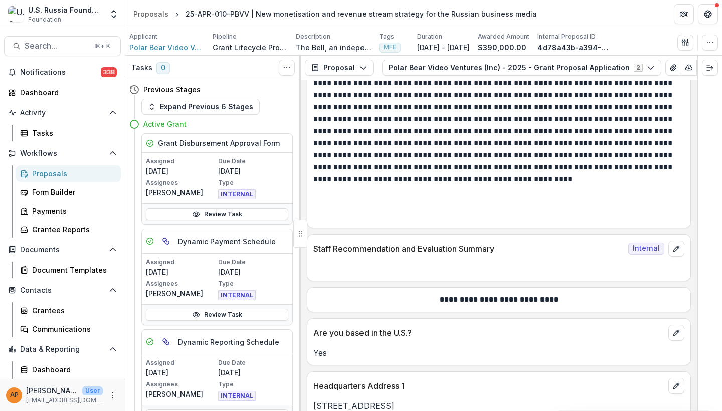
scroll to position [3579, 0]
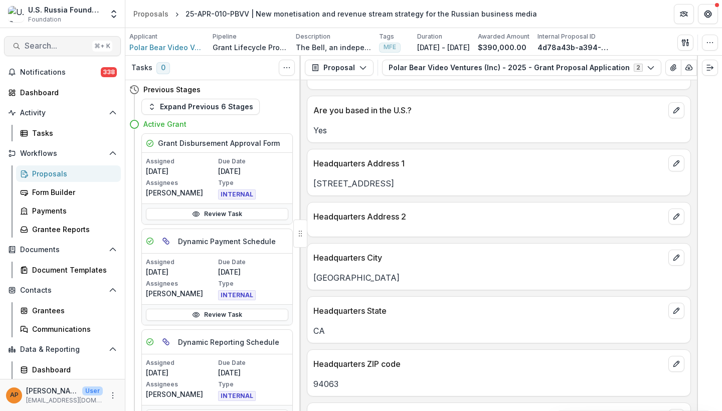
click at [51, 41] on span "Search..." at bounding box center [57, 46] width 64 height 10
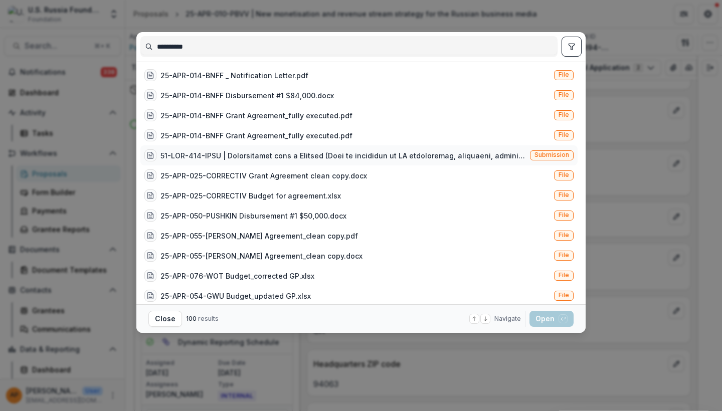
type input "**********"
click at [307, 151] on div at bounding box center [344, 155] width 366 height 11
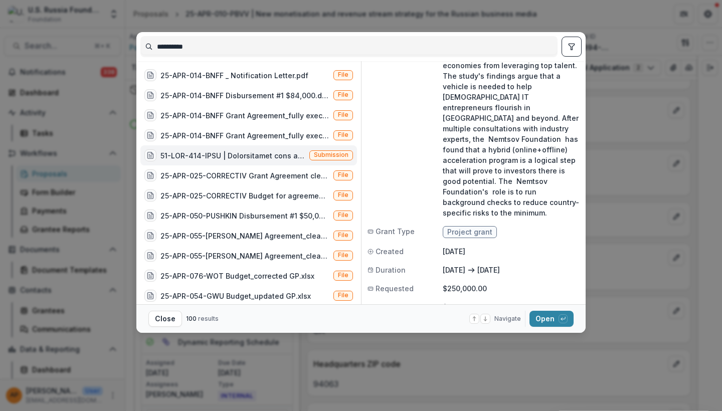
scroll to position [229, 0]
click at [547, 316] on button "Open with enter key" at bounding box center [552, 319] width 44 height 16
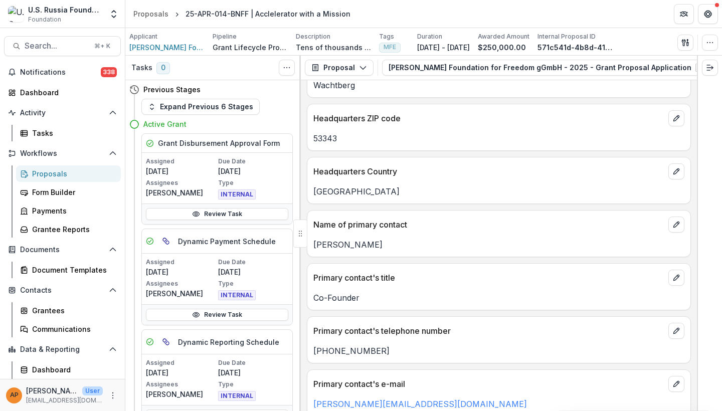
scroll to position [3566, 0]
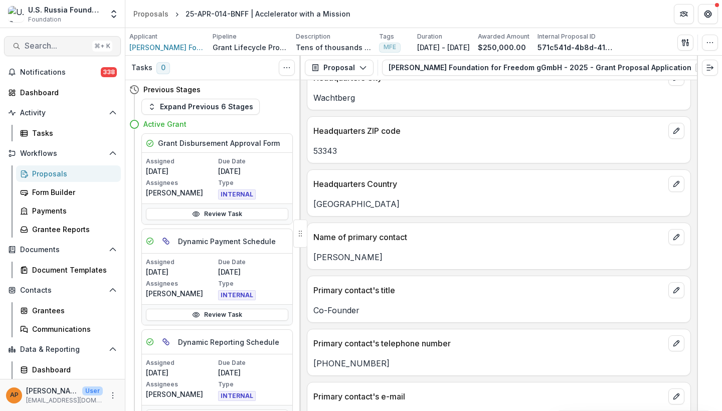
click at [79, 45] on span "Search..." at bounding box center [57, 46] width 64 height 10
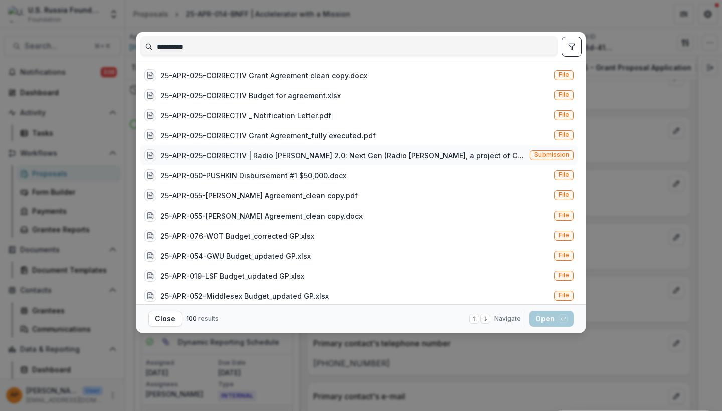
type input "**********"
click at [342, 150] on div "25-APR-025-CORRECTIV | Radio [PERSON_NAME] 2.0: Next Gen (Radio [PERSON_NAME], …" at bounding box center [344, 155] width 366 height 11
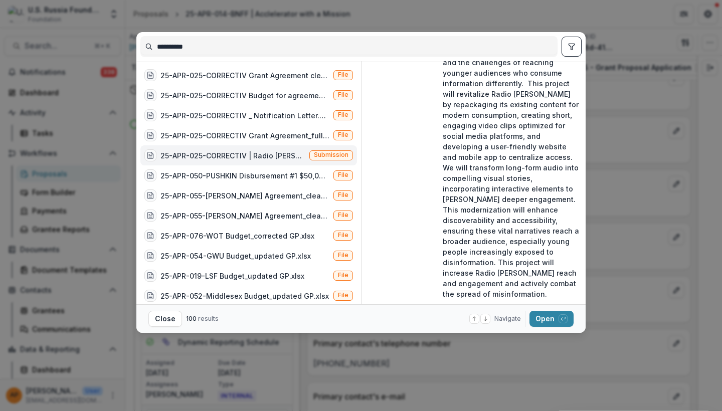
scroll to position [166, 0]
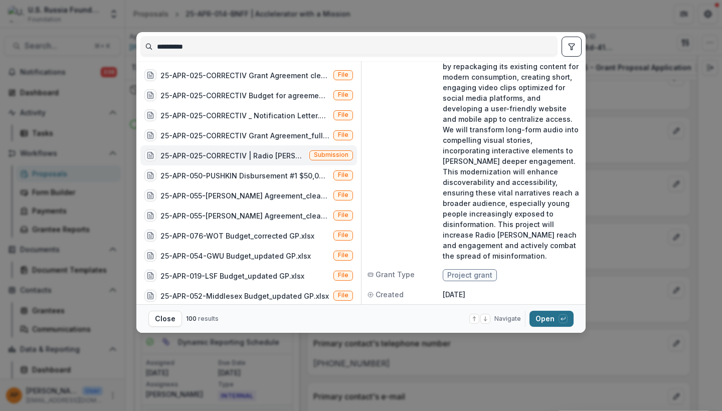
click at [557, 315] on button "Open with enter key" at bounding box center [552, 319] width 44 height 16
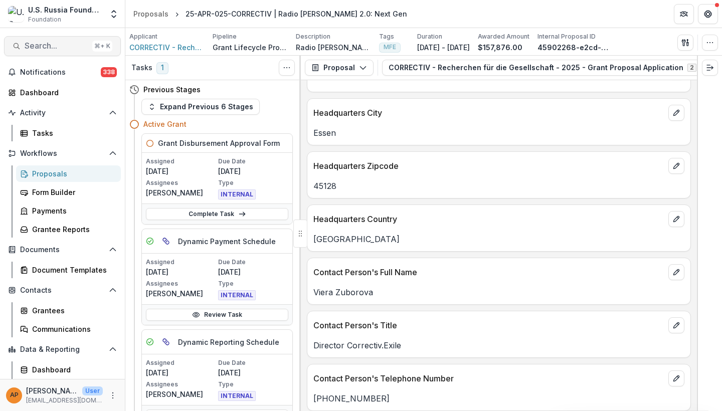
click at [64, 47] on span "Search..." at bounding box center [57, 46] width 64 height 10
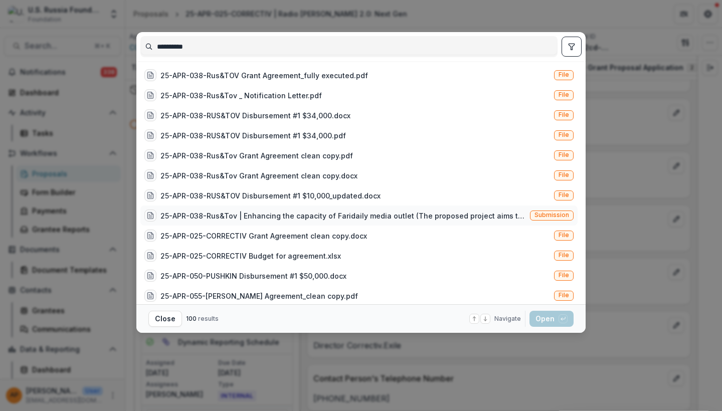
type input "**********"
click at [401, 212] on div "25-APR-038-Rus&Tov | Enhancing the capacity of Faridaily media outlet (The prop…" at bounding box center [344, 216] width 366 height 11
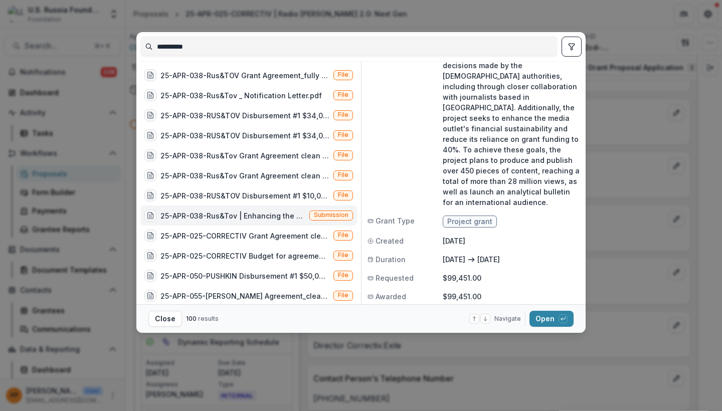
scroll to position [187, 0]
click at [541, 314] on button "Open with enter key" at bounding box center [552, 319] width 44 height 16
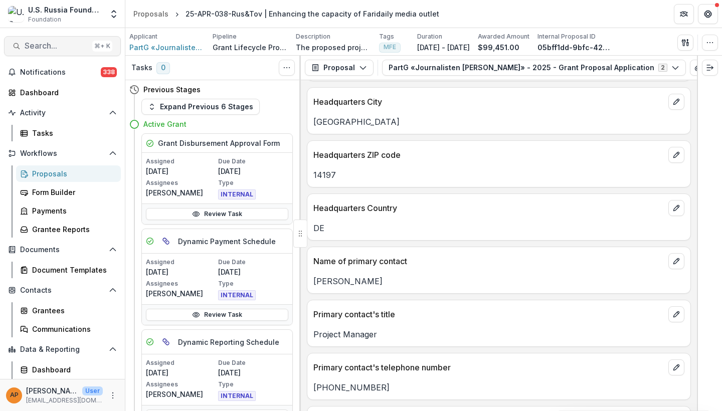
click at [55, 45] on span "Search..." at bounding box center [57, 46] width 64 height 10
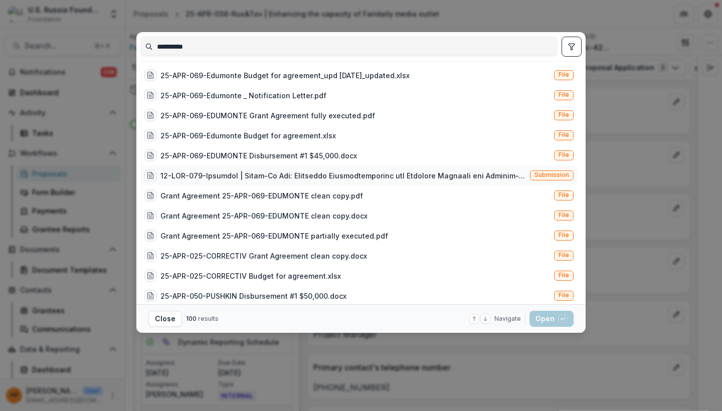
type input "**********"
click at [347, 171] on div at bounding box center [344, 176] width 366 height 11
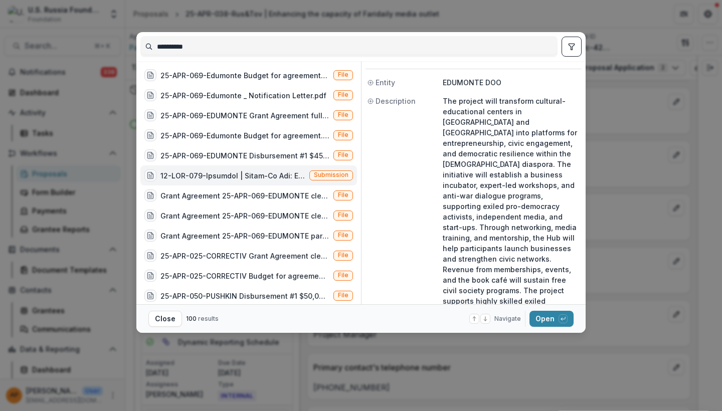
scroll to position [25, 0]
click at [563, 320] on icon "button" at bounding box center [563, 318] width 4 height 2
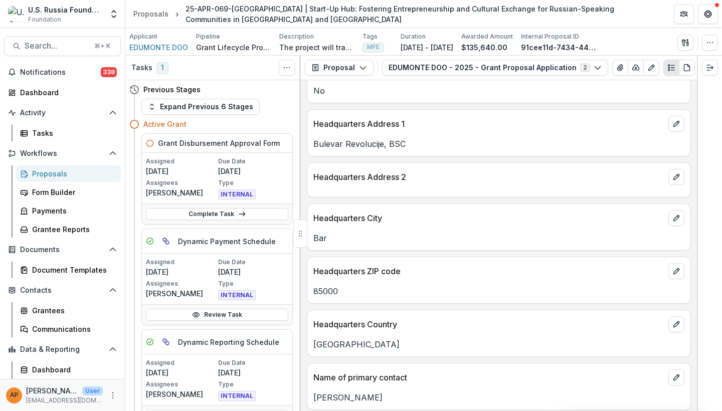
scroll to position [3770, 0]
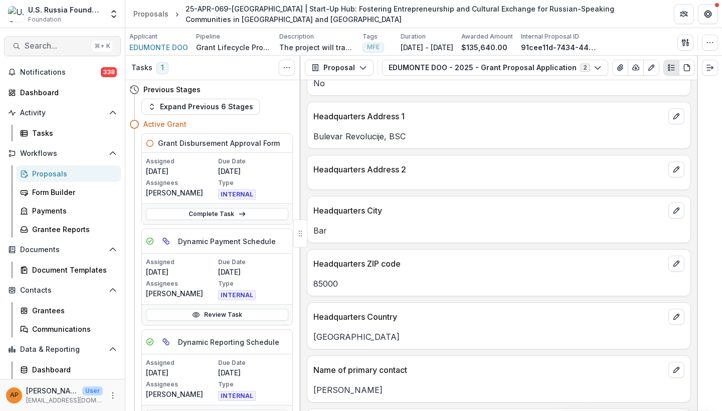
click at [59, 49] on span "Search..." at bounding box center [57, 46] width 64 height 10
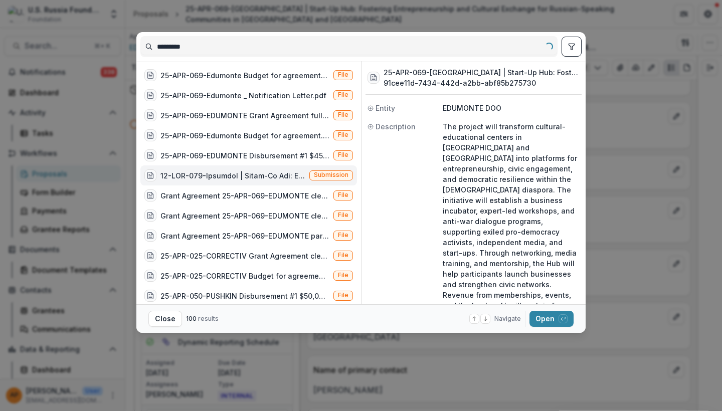
type input "**********"
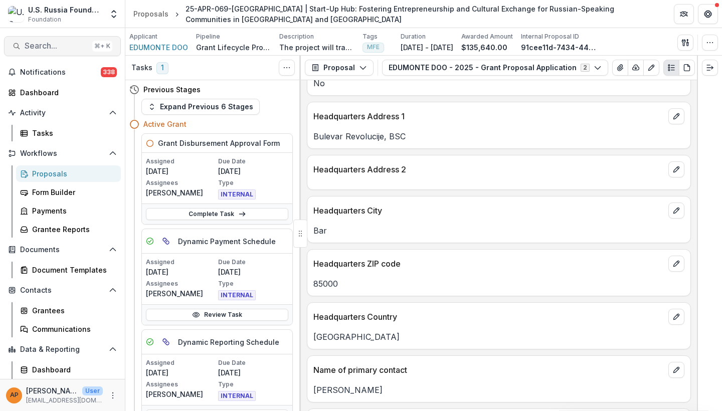
click at [55, 51] on span "Search..." at bounding box center [57, 46] width 64 height 10
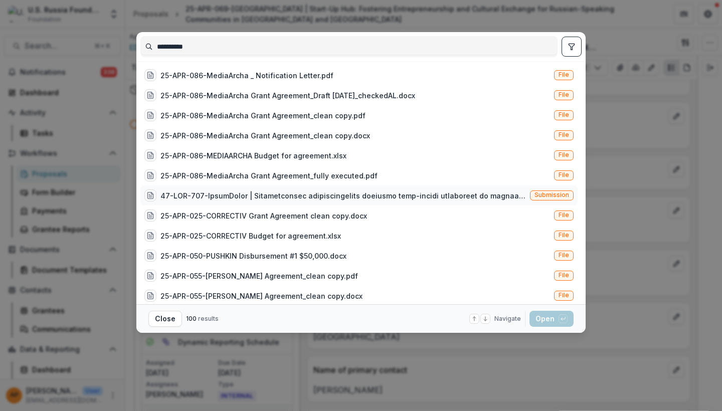
click at [420, 192] on div at bounding box center [344, 196] width 366 height 11
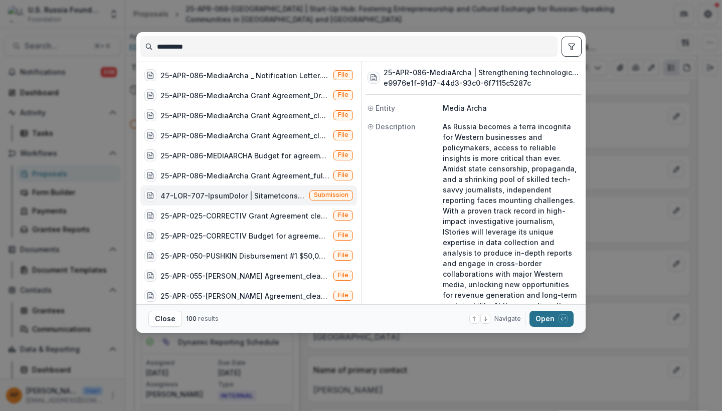
click at [558, 319] on button "Open with enter key" at bounding box center [552, 319] width 44 height 16
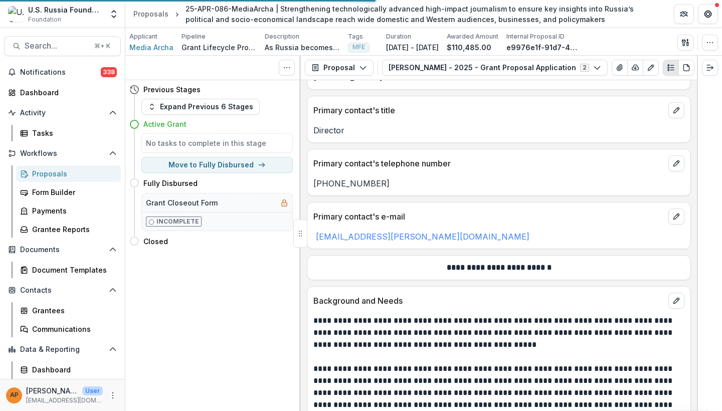
click at [556, 18] on div "25-APR-086-MediaArcha | Strengthening technologically advanced high-impact jour…" at bounding box center [422, 14] width 472 height 21
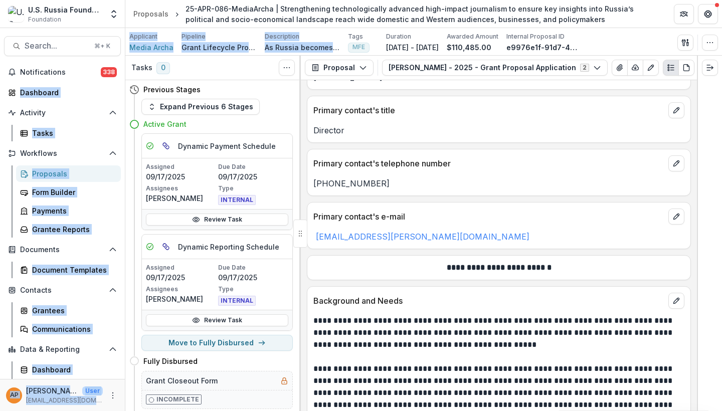
drag, startPoint x: 559, startPoint y: 20, endPoint x: 374, endPoint y: 28, distance: 185.3
click at [374, 29] on div "U.S. Russia Foundation Foundation Team Settings Proposals 25-APR-086-MediaArcha…" at bounding box center [361, 205] width 722 height 411
click at [504, 12] on div "25-APR-086-MediaArcha | Strengthening technologically advanced high-impact jour…" at bounding box center [422, 14] width 472 height 21
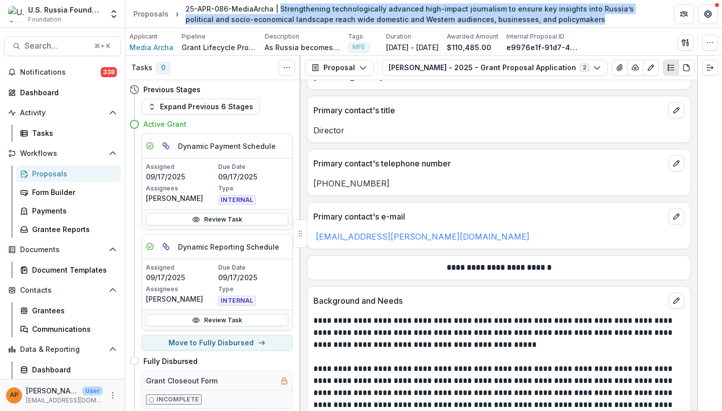
drag, startPoint x: 547, startPoint y: 16, endPoint x: 276, endPoint y: 10, distance: 271.4
click at [276, 10] on div "25-APR-086-MediaArcha | Strengthening technologically advanced high-impact jour…" at bounding box center [422, 14] width 472 height 21
copy div "Strengthening technologically advanced high-impact journalism to ensure key ins…"
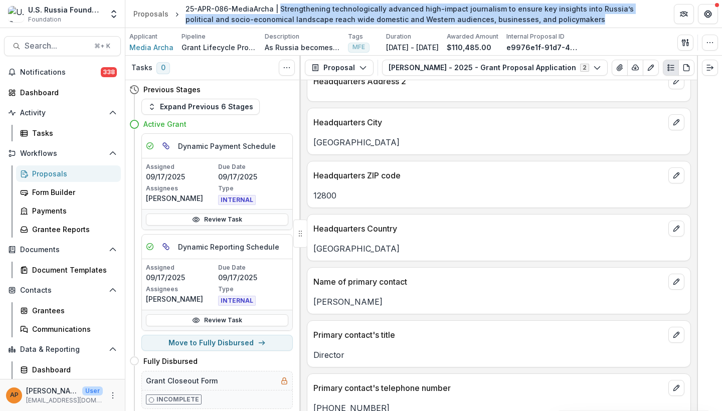
scroll to position [3545, 0]
click at [71, 46] on span "Search..." at bounding box center [57, 46] width 64 height 10
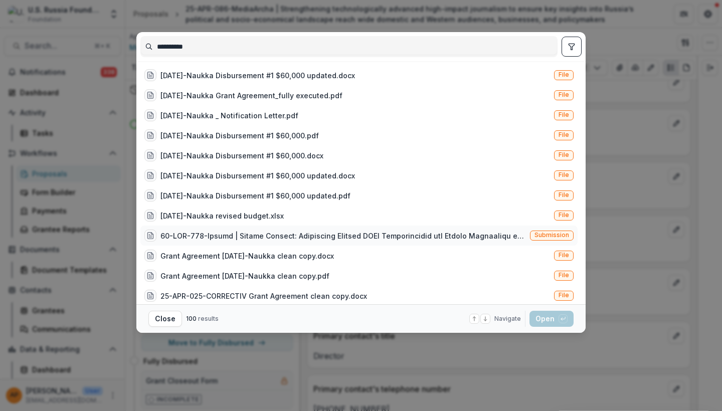
type input "**********"
click at [450, 238] on div at bounding box center [344, 236] width 366 height 11
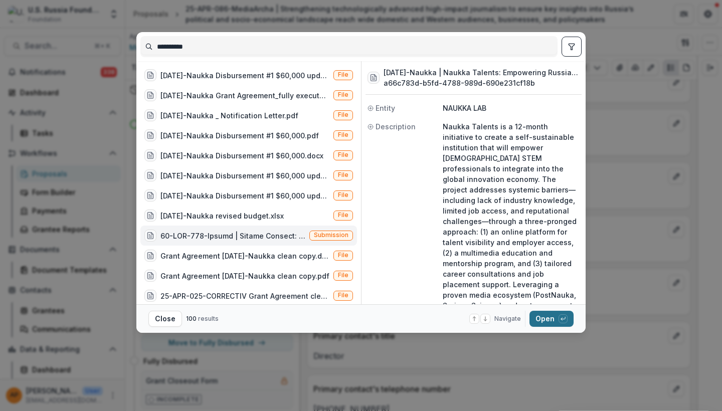
click at [548, 319] on button "Open with enter key" at bounding box center [552, 319] width 44 height 16
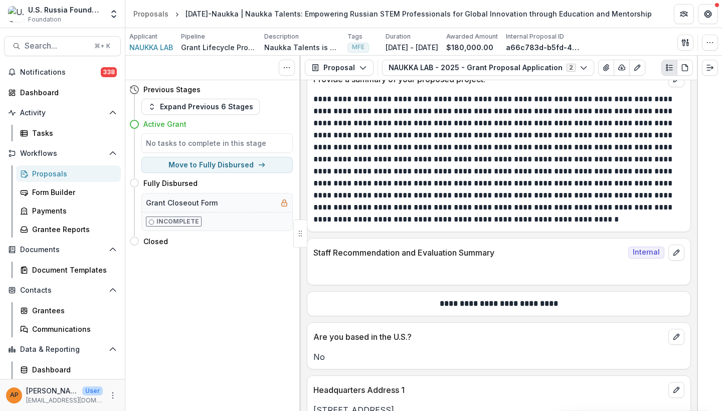
scroll to position [3742, 0]
